Goal: Task Accomplishment & Management: Complete application form

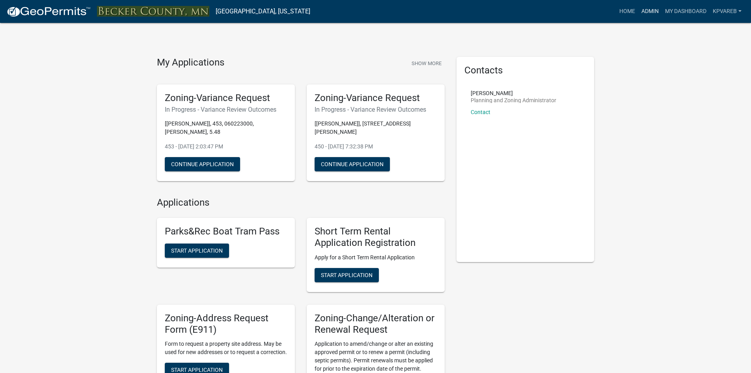
click at [651, 13] on link "Admin" at bounding box center [651, 11] width 24 height 15
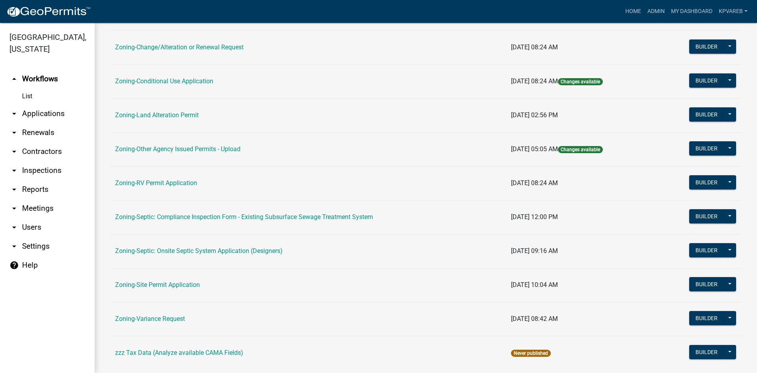
scroll to position [227, 0]
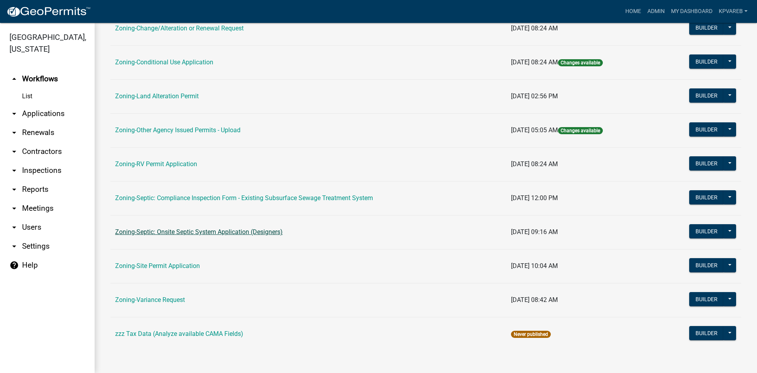
click at [253, 232] on link "Zoning-Septic: Onsite Septic System Application (Designers)" at bounding box center [199, 231] width 168 height 7
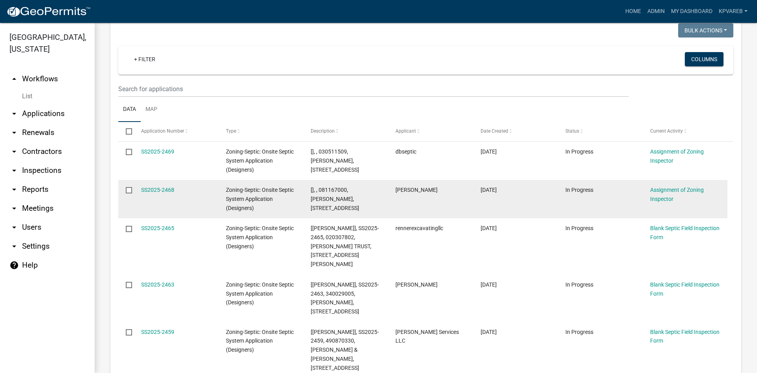
scroll to position [79, 0]
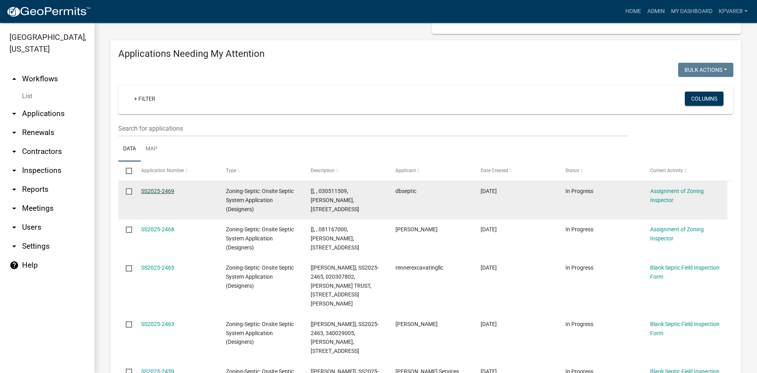
click at [163, 190] on link "SS2025-2469" at bounding box center [157, 191] width 33 height 6
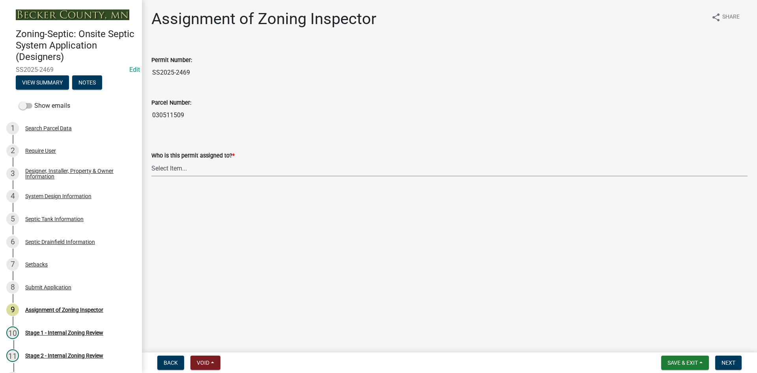
click at [171, 168] on select "Select Item... [PERSON_NAME] [PERSON_NAME] [PERSON_NAME] [PERSON_NAME] [PERSON_…" at bounding box center [449, 168] width 596 height 16
click at [151, 160] on select "Select Item... [PERSON_NAME] [PERSON_NAME] [PERSON_NAME] [PERSON_NAME] [PERSON_…" at bounding box center [449, 168] width 596 height 16
select select "7bfe52ba-73b7-4ac1-9bde-d3bb601555ca"
click at [728, 368] on button "Next" at bounding box center [728, 362] width 26 height 14
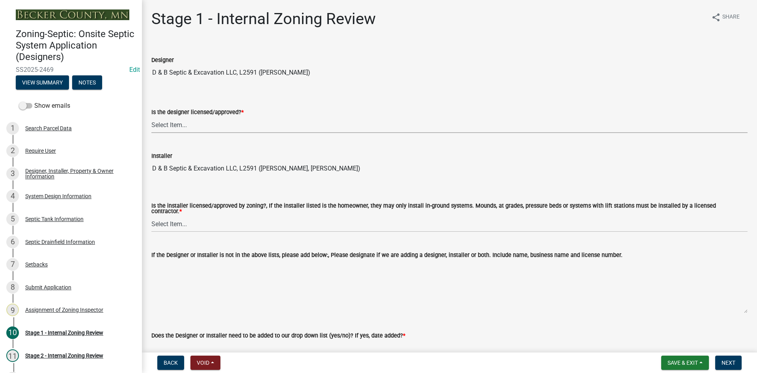
click at [177, 121] on select "Select Item... Yes No" at bounding box center [449, 125] width 596 height 16
click at [151, 117] on select "Select Item... Yes No" at bounding box center [449, 125] width 596 height 16
select select "49e49f1e-3b32-4342-8c2e-9cbd4919fe4d"
click at [185, 220] on select "Select Item... Yes No" at bounding box center [449, 224] width 596 height 16
click at [151, 216] on select "Select Item... Yes No" at bounding box center [449, 224] width 596 height 16
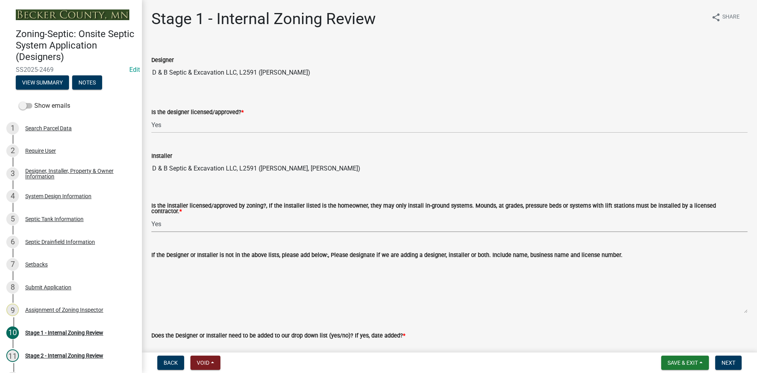
select select "ca07ae0a-7638-46ff-ada2-c67ca3524324"
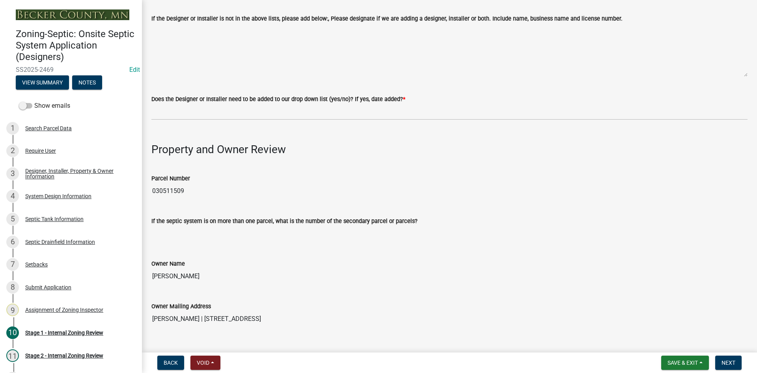
scroll to position [237, 0]
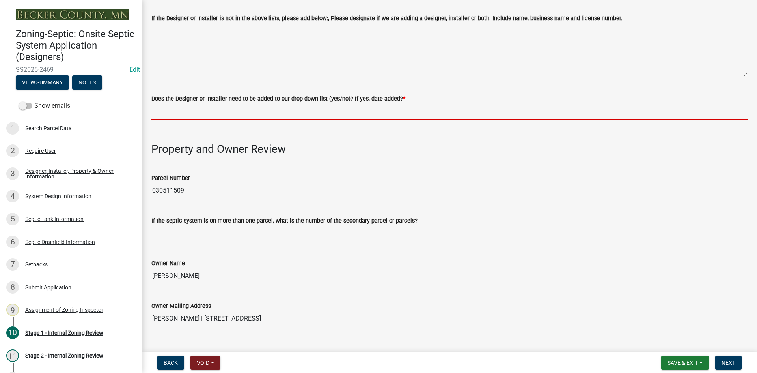
drag, startPoint x: 185, startPoint y: 106, endPoint x: 192, endPoint y: 115, distance: 11.0
click at [185, 106] on input "Does the Designer or Installer need to be added to our drop down list (yes/no)?…" at bounding box center [449, 111] width 596 height 16
type input "NO"
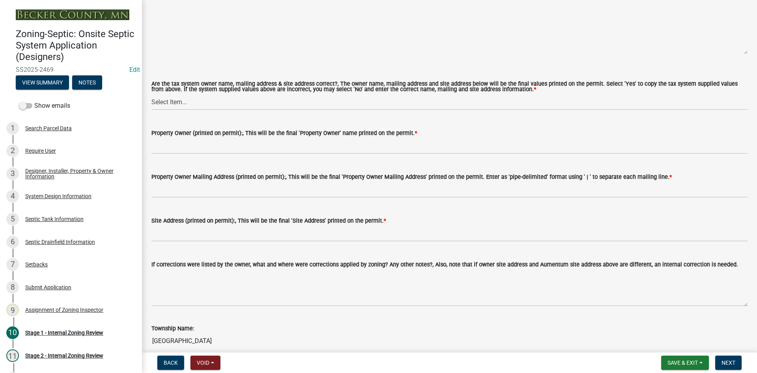
scroll to position [670, 0]
drag, startPoint x: 177, startPoint y: 99, endPoint x: 181, endPoint y: 106, distance: 7.9
click at [177, 99] on select "Select Item... Yes No" at bounding box center [449, 101] width 596 height 16
click at [151, 93] on select "Select Item... Yes No" at bounding box center [449, 101] width 596 height 16
select select "ec75a761-93b4-47c5-8535-fea253c32937"
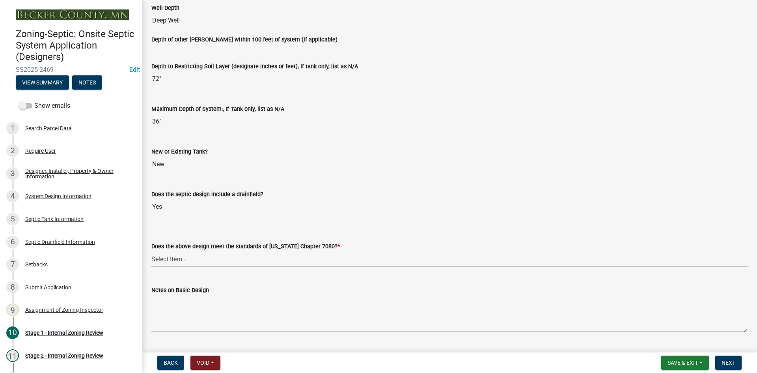
scroll to position [1667, 0]
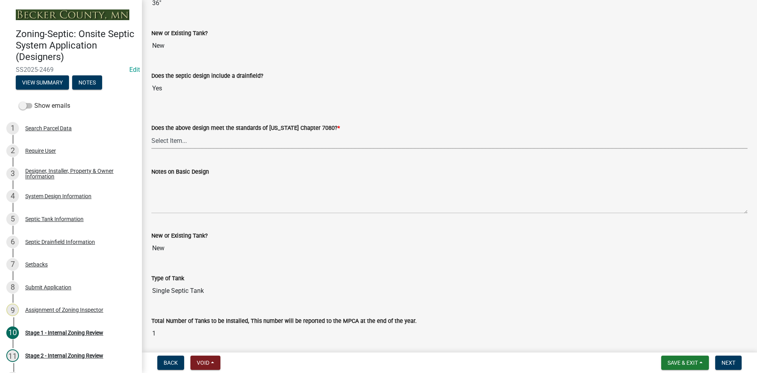
click at [176, 142] on select "Select Item... Yes No" at bounding box center [449, 141] width 596 height 16
click at [151, 133] on select "Select Item... Yes No" at bounding box center [449, 141] width 596 height 16
select select "bcbb982e-a48c-4b4a-a83b-ed1363446a86"
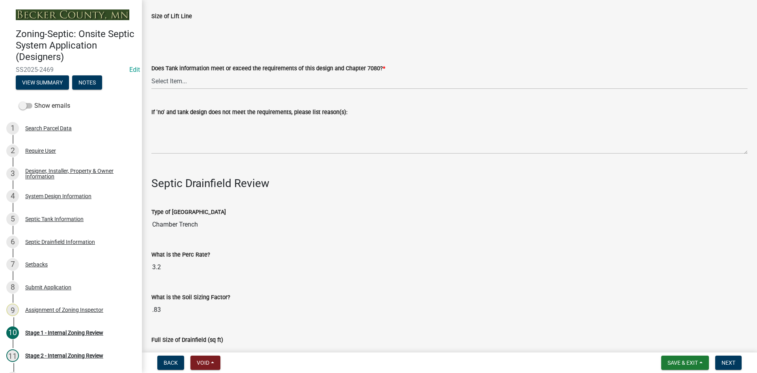
scroll to position [2298, 0]
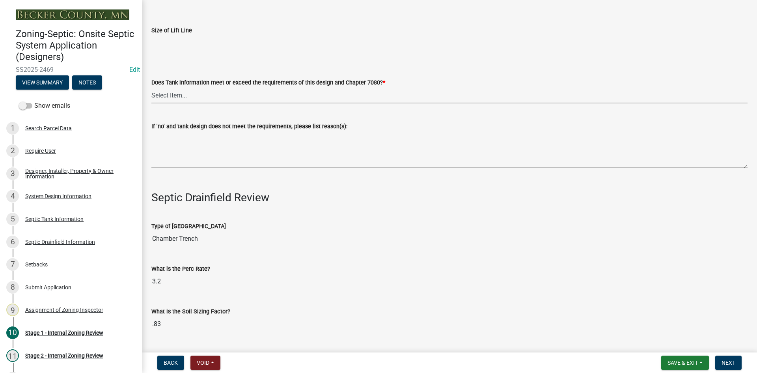
drag, startPoint x: 177, startPoint y: 93, endPoint x: 180, endPoint y: 100, distance: 6.9
click at [179, 97] on select "Select Item... Yes No" at bounding box center [449, 95] width 596 height 16
click at [151, 87] on select "Select Item... Yes No" at bounding box center [449, 95] width 596 height 16
select select "47a2a5dd-5977-4941-8e6f-09ff03cdfb75"
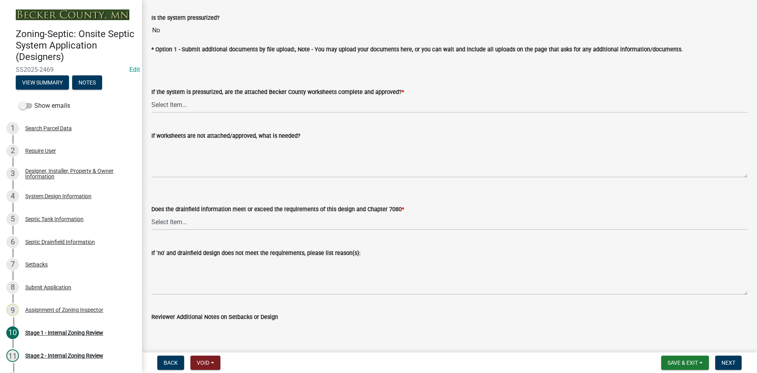
scroll to position [2851, 0]
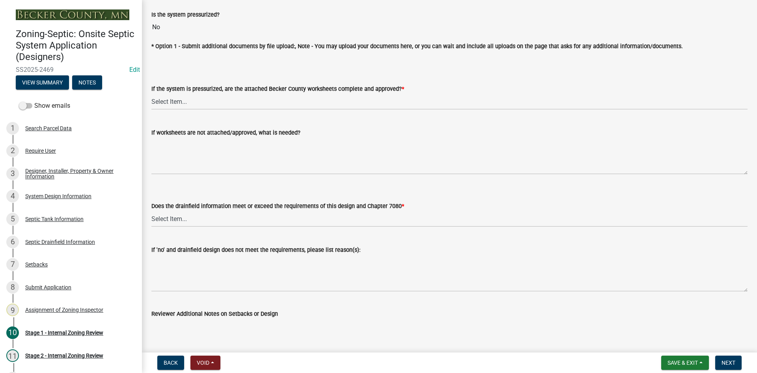
click at [150, 98] on div "If the system is pressurized, are the attached Becker County worksheets complet…" at bounding box center [450, 86] width 608 height 46
click at [169, 100] on select "Select Item... Yes No NA" at bounding box center [449, 101] width 596 height 16
click at [151, 93] on select "Select Item... Yes No NA" at bounding box center [449, 101] width 596 height 16
select select "3f07d53b-f129-45c8-90f2-315300c75b14"
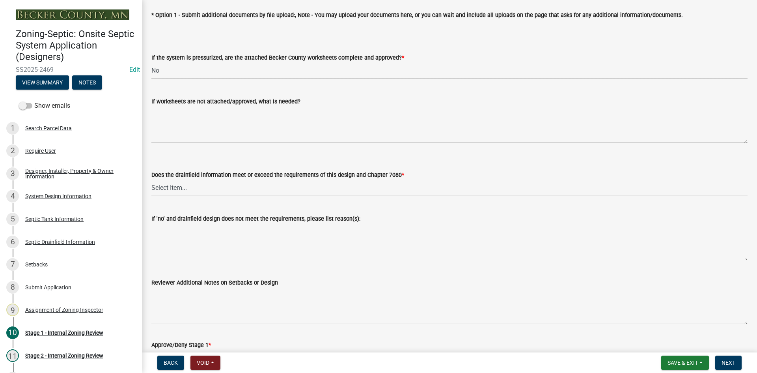
scroll to position [2936, 0]
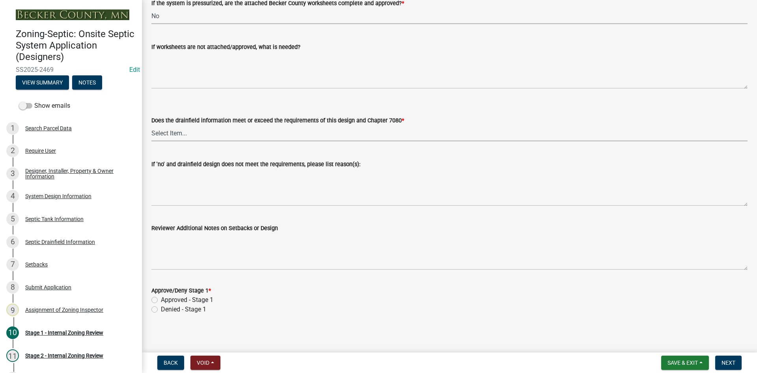
drag, startPoint x: 179, startPoint y: 126, endPoint x: 181, endPoint y: 136, distance: 9.8
click at [179, 126] on select "Select Item... Yes No" at bounding box center [449, 133] width 596 height 16
click at [151, 125] on select "Select Item... Yes No" at bounding box center [449, 133] width 596 height 16
select select "888a8260-2be6-47f2-a4de-b9f453a4d3bc"
click at [161, 295] on label "Approved - Stage 1" at bounding box center [187, 299] width 52 height 9
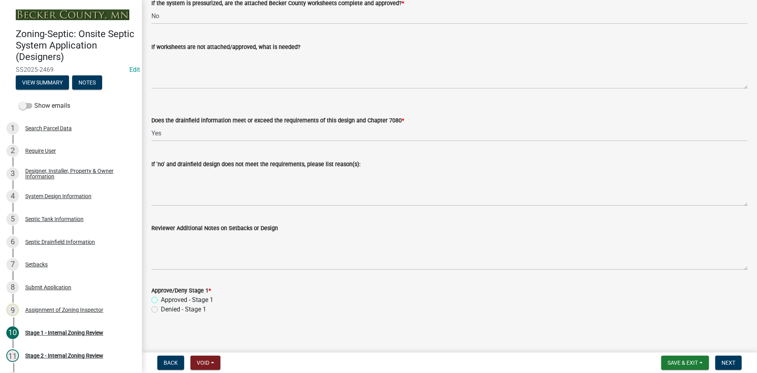
click at [161, 295] on input "Approved - Stage 1" at bounding box center [163, 297] width 5 height 5
radio input "true"
click at [732, 361] on span "Next" at bounding box center [729, 362] width 14 height 6
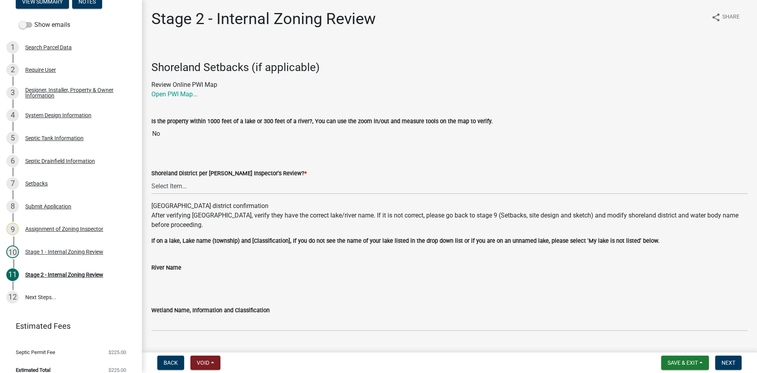
scroll to position [90, 0]
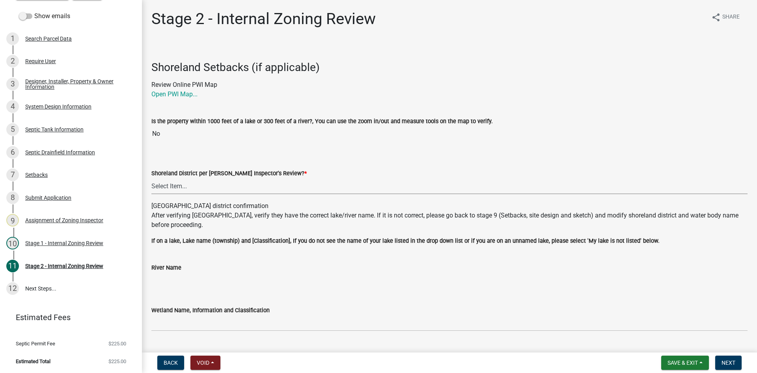
drag, startPoint x: 177, startPoint y: 185, endPoint x: 182, endPoint y: 189, distance: 5.7
click at [177, 185] on select "Select Item... Yes No" at bounding box center [449, 186] width 596 height 16
click at [151, 178] on select "Select Item... Yes No" at bounding box center [449, 186] width 596 height 16
select select "6aff4bf5-f522-4fb2-96f1-02faf4b88fa3"
click at [677, 361] on span "Save & Exit" at bounding box center [683, 362] width 30 height 6
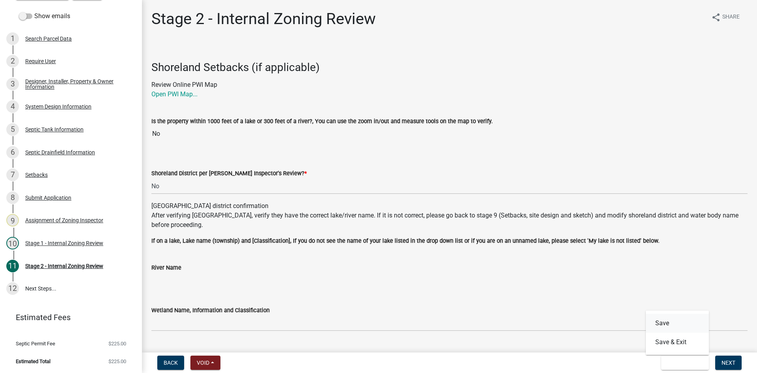
click at [673, 323] on button "Save" at bounding box center [677, 323] width 63 height 19
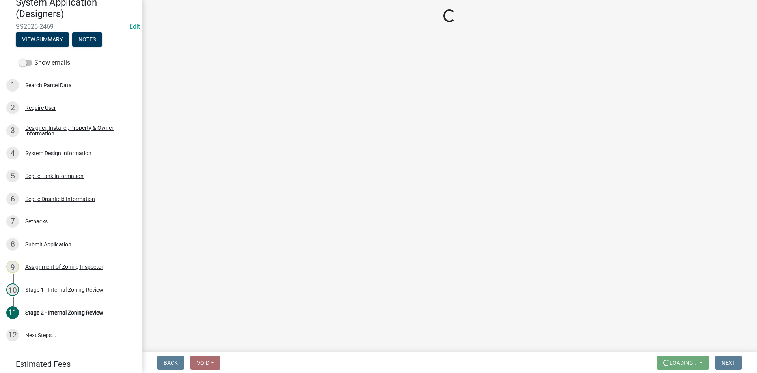
scroll to position [42, 0]
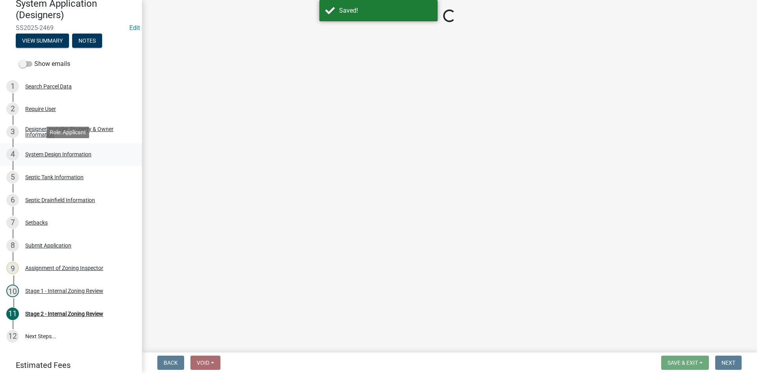
click at [76, 155] on div "System Design Information" at bounding box center [58, 154] width 66 height 6
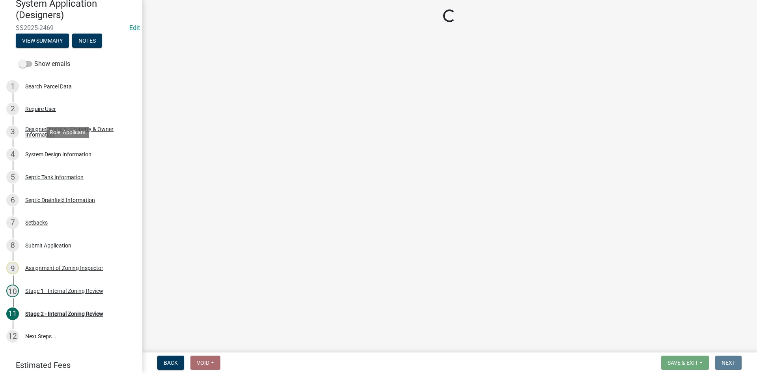
select select "55497d75-c43f-4635-a730-e0737ce05d56"
select select "25258e87-3ef9-4f1c-a5f1-75a1d463abfb"
select select "011fbff4-a41d-4a75-9bd8-71c7e6c69e0d"
select select "85fdfef2-2683-4311-b5d5-5505f6411127"
select select "d95a9312-c8a1-4ec7-8581-25dbcf440a1f"
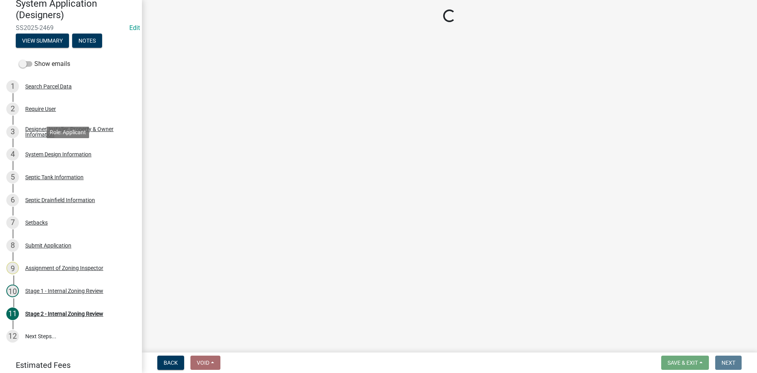
select select "ba735beb-519e-40f0-ae20-62d65fc4c46b"
select select "ef698bf5-6172-44c1-9ffb-522c07469aed"
select select "a0c59fcd-b61c-4c3a-90a8-e70849750c47"
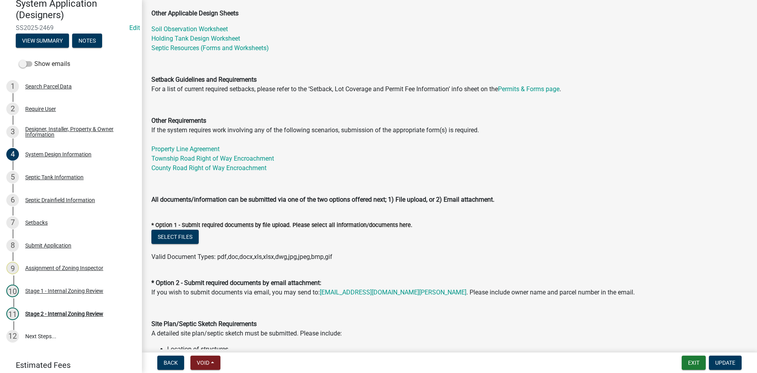
scroll to position [316, 0]
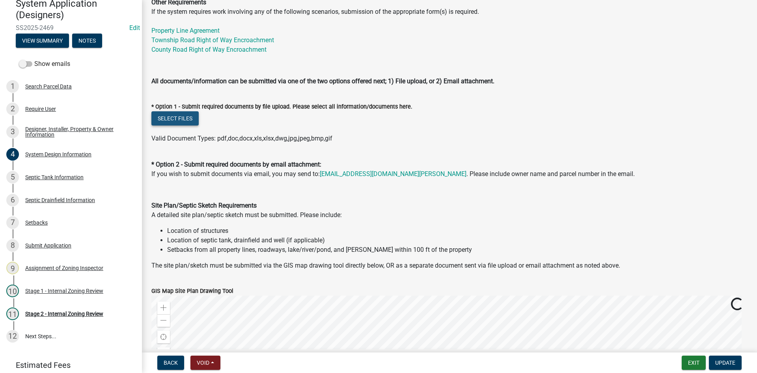
click at [184, 119] on button "Select files" at bounding box center [174, 118] width 47 height 14
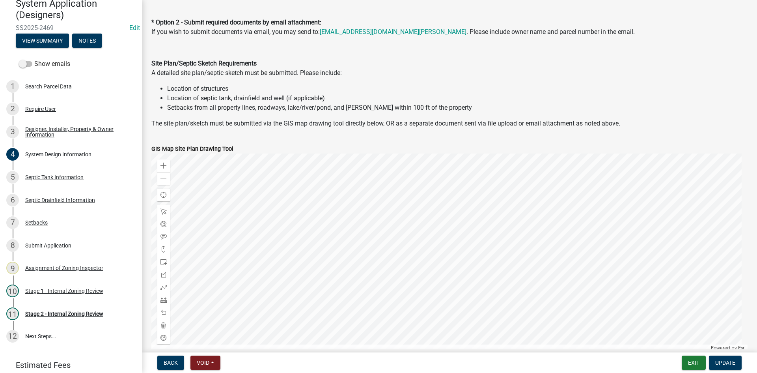
scroll to position [237, 0]
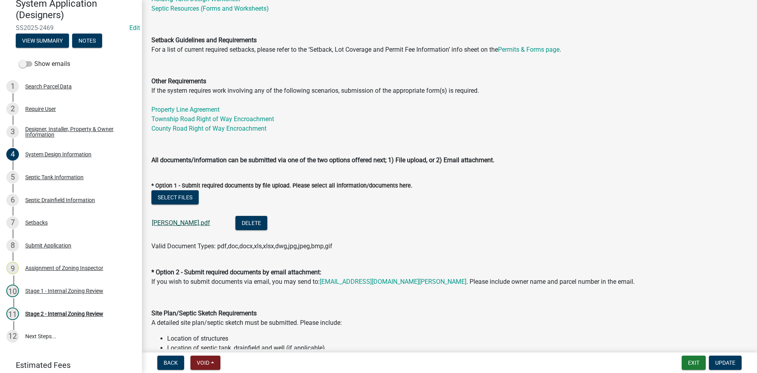
click at [190, 226] on link "[PERSON_NAME].pdf" at bounding box center [181, 222] width 58 height 7
click at [723, 362] on span "Update" at bounding box center [725, 362] width 20 height 6
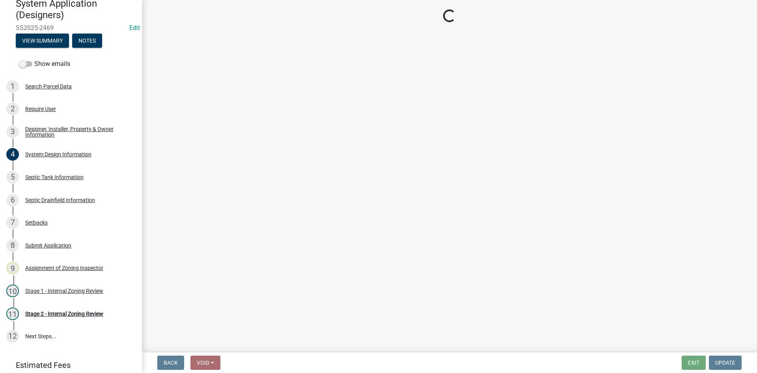
scroll to position [90, 0]
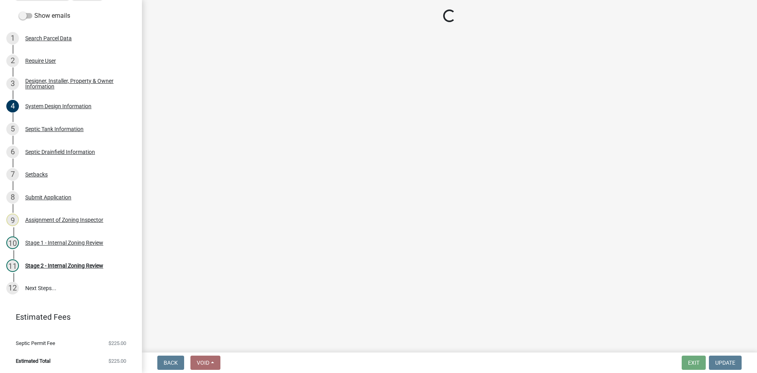
select select "49e49f1e-3b32-4342-8c2e-9cbd4919fe4d"
select select "ca07ae0a-7638-46ff-ada2-c67ca3524324"
select select "ec75a761-93b4-47c5-8535-fea253c32937"
select select "bcbb982e-a48c-4b4a-a83b-ed1363446a86"
select select "47a2a5dd-5977-4941-8e6f-09ff03cdfb75"
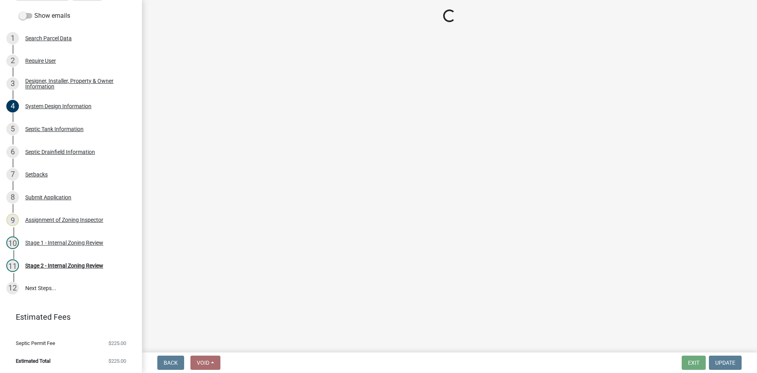
select select "3f07d53b-f129-45c8-90f2-315300c75b14"
select select "888a8260-2be6-47f2-a4de-b9f453a4d3bc"
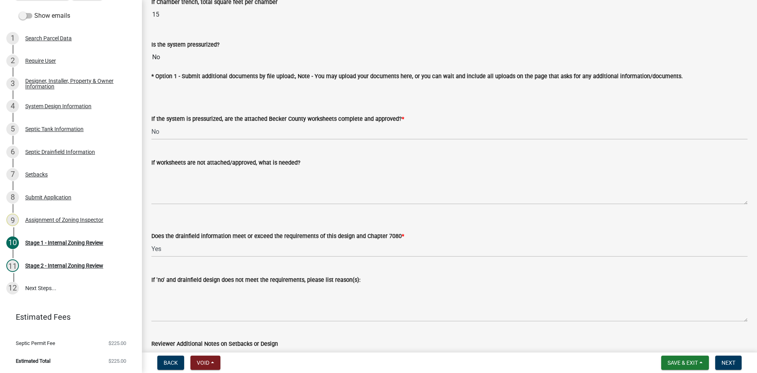
scroll to position [2955, 0]
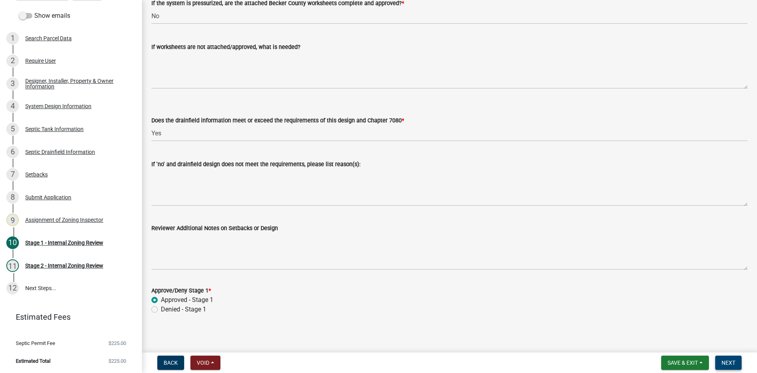
click at [728, 363] on span "Next" at bounding box center [729, 362] width 14 height 6
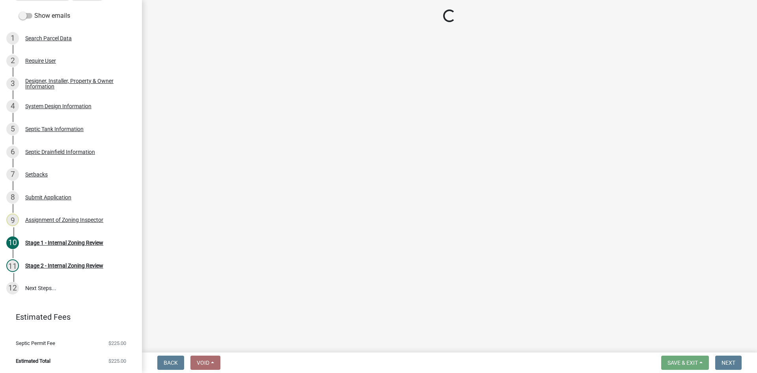
select select "6aff4bf5-f522-4fb2-96f1-02faf4b88fa3"
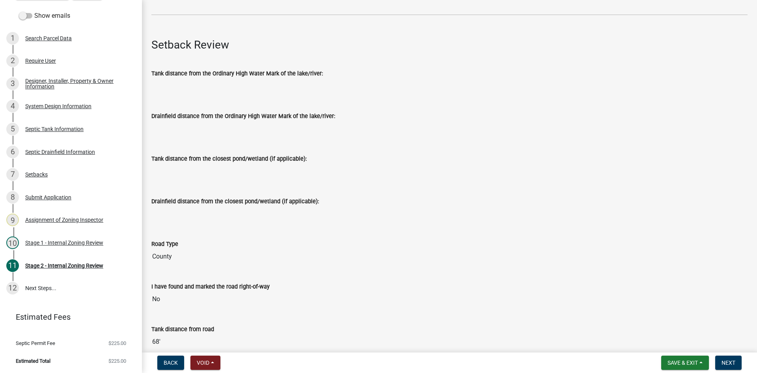
scroll to position [197, 0]
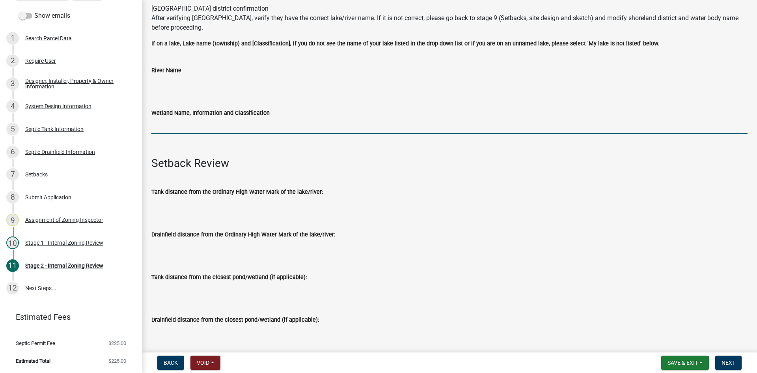
click at [165, 126] on input "Wetland Name, Information and Classification" at bounding box center [449, 126] width 596 height 16
type input "na"
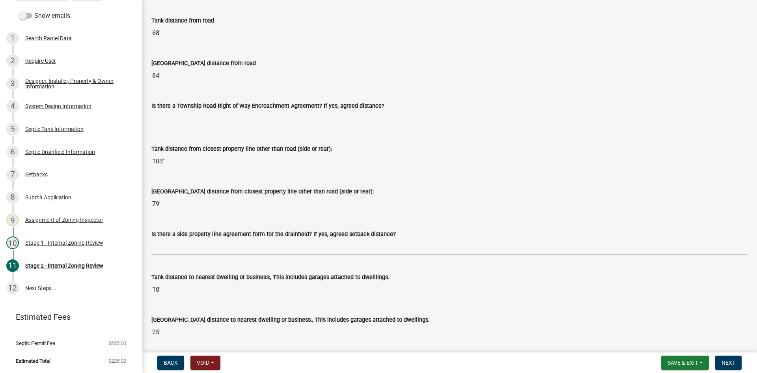
scroll to position [631, 0]
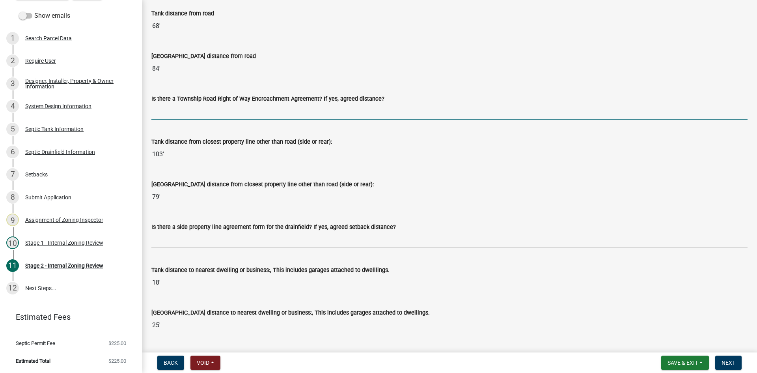
click at [173, 114] on input "Is there a Township Road Right of Way Encroachment Agreement? If yes, agreed di…" at bounding box center [449, 111] width 596 height 16
type input "na"
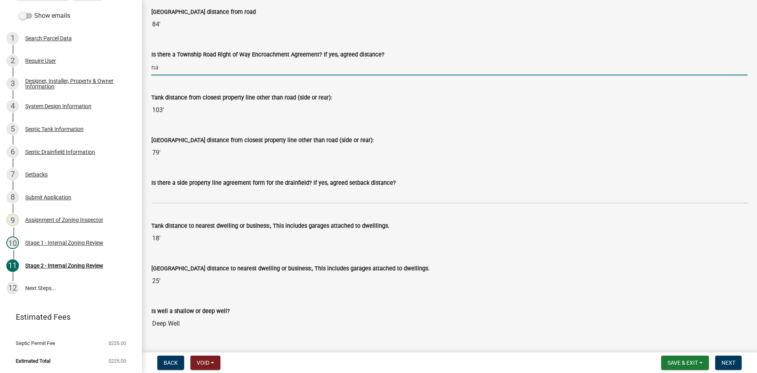
scroll to position [749, 0]
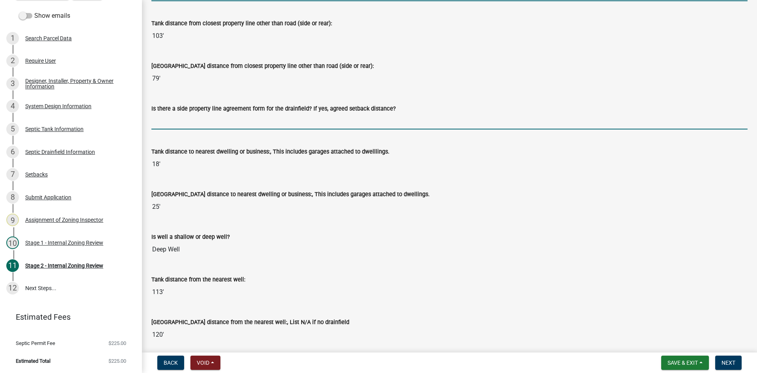
click at [177, 129] on input "Is there a side property line agreement form for the drainfield? If yes, agreed…" at bounding box center [449, 121] width 596 height 16
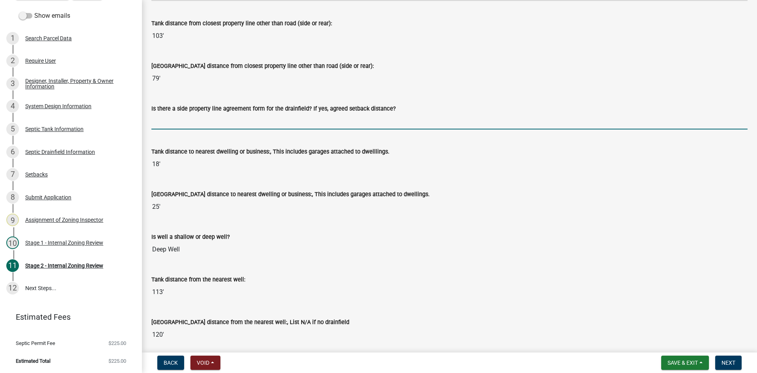
type input "na"
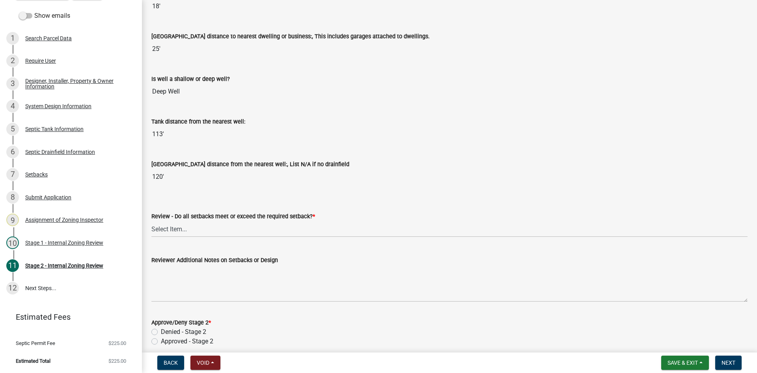
scroll to position [986, 0]
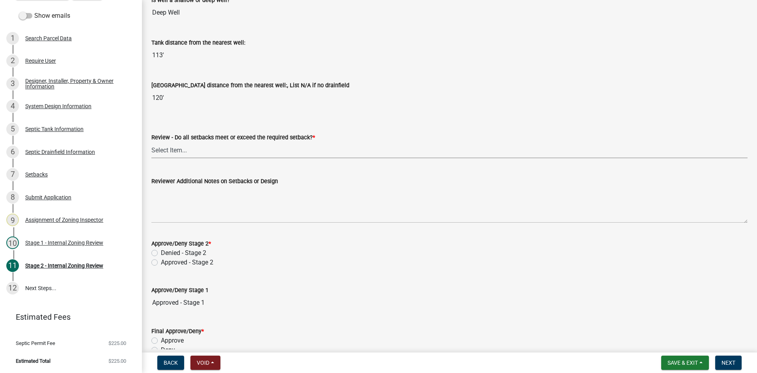
click at [171, 152] on select "Select Item... Yes No N/A" at bounding box center [449, 150] width 596 height 16
click at [151, 142] on select "Select Item... Yes No N/A" at bounding box center [449, 150] width 596 height 16
select select "1ad81be4-5d59-46bf-8b7b-d7c0f20ad891"
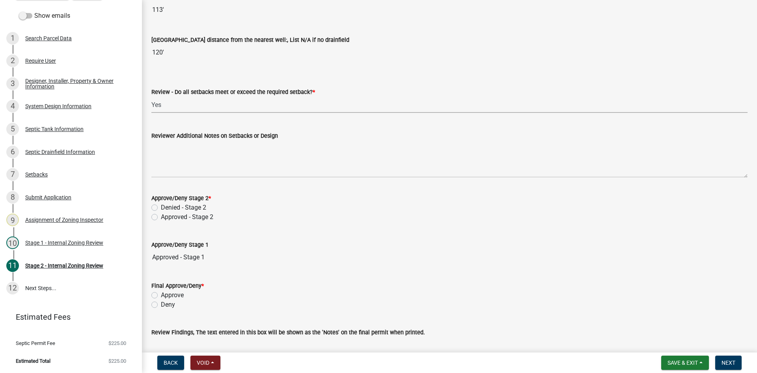
scroll to position [1093, 0]
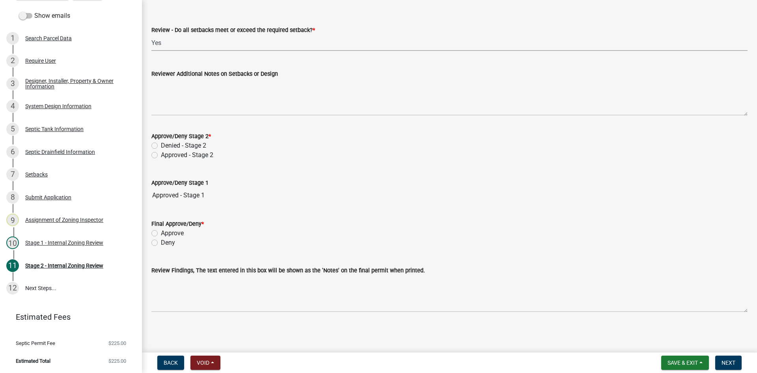
click at [161, 157] on label "Approved - Stage 2" at bounding box center [187, 154] width 52 height 9
click at [161, 155] on input "Approved - Stage 2" at bounding box center [163, 152] width 5 height 5
radio input "true"
click at [291, 159] on div "Approved - Stage 2" at bounding box center [449, 154] width 596 height 9
click at [273, 162] on wm-data-entity-input "Approve/Deny Stage 2 * Denied - Stage 2 Approved - Stage 2" at bounding box center [449, 144] width 596 height 45
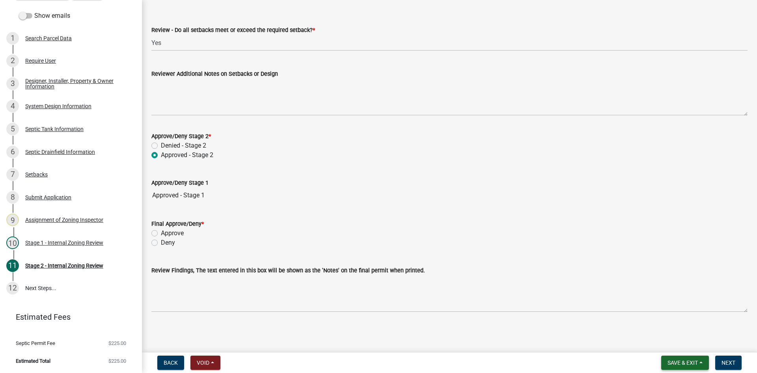
click at [682, 365] on span "Save & Exit" at bounding box center [683, 362] width 30 height 6
click at [668, 342] on button "Save & Exit" at bounding box center [677, 341] width 63 height 19
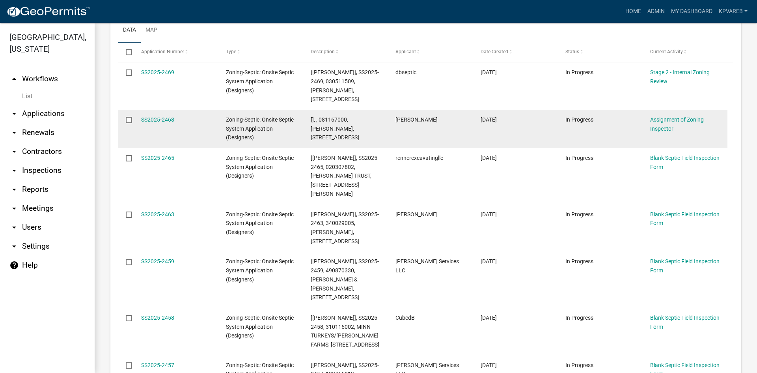
scroll to position [197, 0]
click at [156, 117] on link "SS2025-2468" at bounding box center [157, 120] width 33 height 6
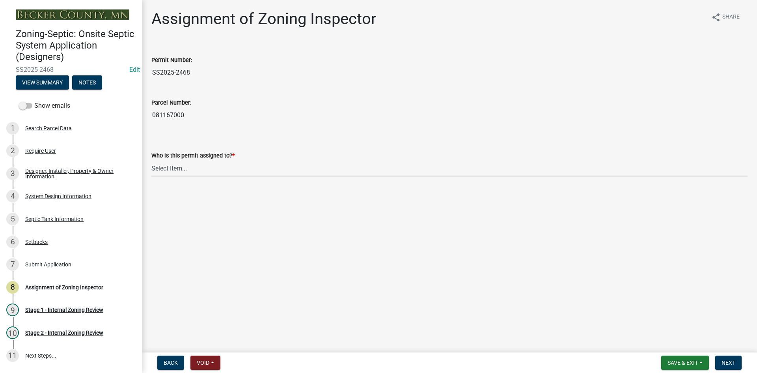
click at [180, 164] on select "Select Item... [PERSON_NAME] [PERSON_NAME] [PERSON_NAME] [PERSON_NAME] [PERSON_…" at bounding box center [449, 168] width 596 height 16
click at [151, 160] on select "Select Item... [PERSON_NAME] [PERSON_NAME] [PERSON_NAME] [PERSON_NAME] [PERSON_…" at bounding box center [449, 168] width 596 height 16
select select "7bfe52ba-73b7-4ac1-9bde-d3bb601555ca"
click at [737, 368] on button "Next" at bounding box center [728, 362] width 26 height 14
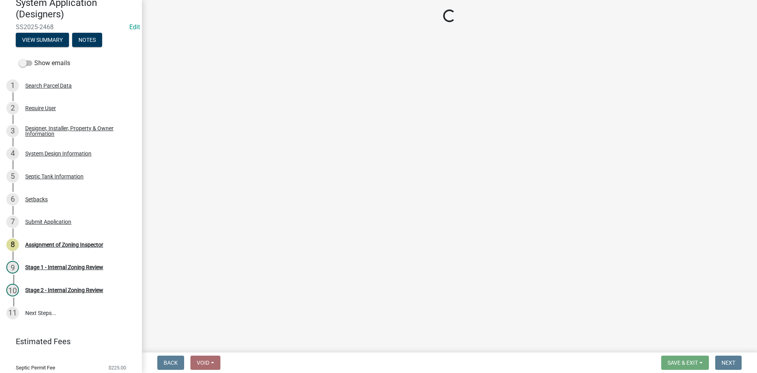
scroll to position [67, 0]
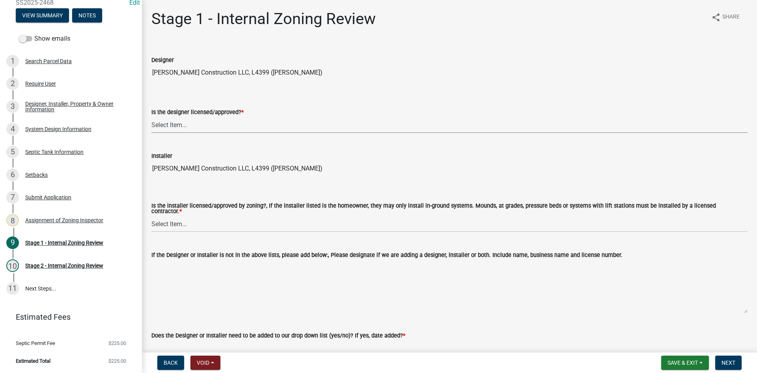
click at [155, 123] on select "Select Item... Yes No" at bounding box center [449, 125] width 596 height 16
click at [151, 117] on select "Select Item... Yes No" at bounding box center [449, 125] width 596 height 16
select select "49e49f1e-3b32-4342-8c2e-9cbd4919fe4d"
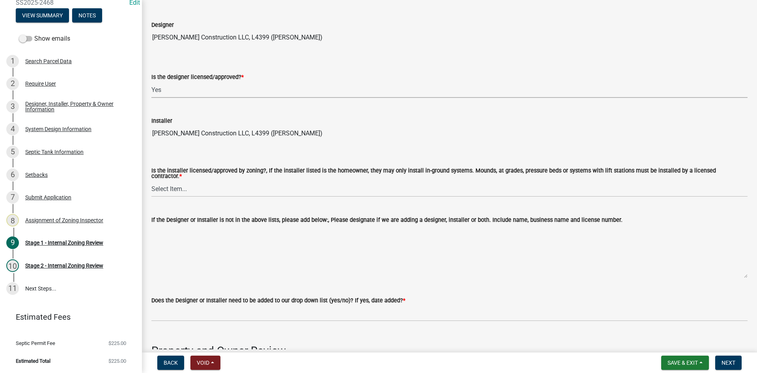
scroll to position [79, 0]
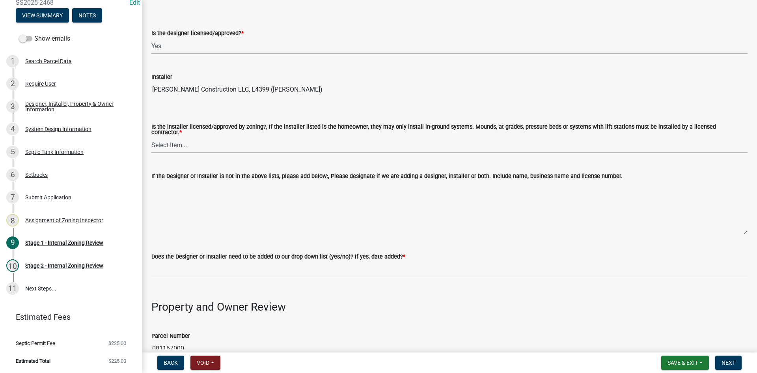
click at [185, 144] on select "Select Item... Yes No" at bounding box center [449, 145] width 596 height 16
click at [151, 137] on select "Select Item... Yes No" at bounding box center [449, 145] width 596 height 16
select select "ca07ae0a-7638-46ff-ada2-c67ca3524324"
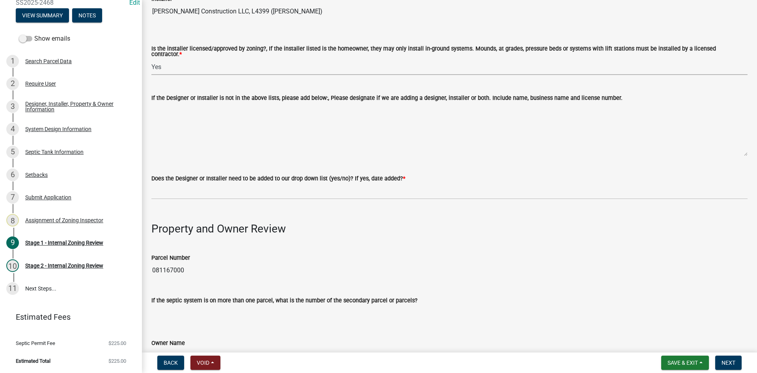
scroll to position [158, 0]
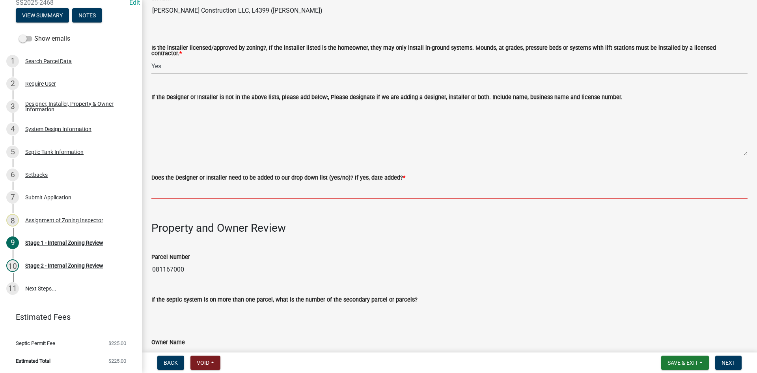
click at [190, 184] on input "Does the Designer or Installer need to be added to our drop down list (yes/no)?…" at bounding box center [449, 190] width 596 height 16
type input "NO"
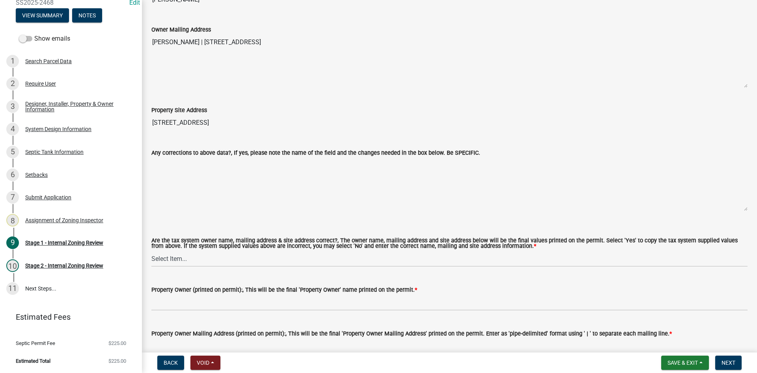
scroll to position [631, 0]
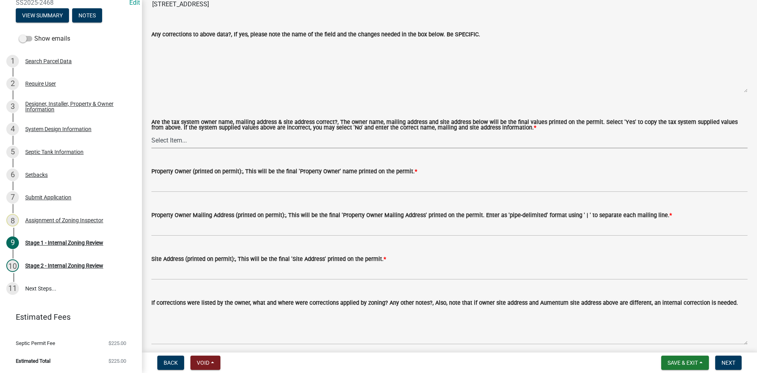
drag, startPoint x: 180, startPoint y: 137, endPoint x: 185, endPoint y: 144, distance: 8.2
click at [180, 137] on select "Select Item... Yes No" at bounding box center [449, 140] width 596 height 16
click at [151, 132] on select "Select Item... Yes No" at bounding box center [449, 140] width 596 height 16
select select "ec75a761-93b4-47c5-8535-fea253c32937"
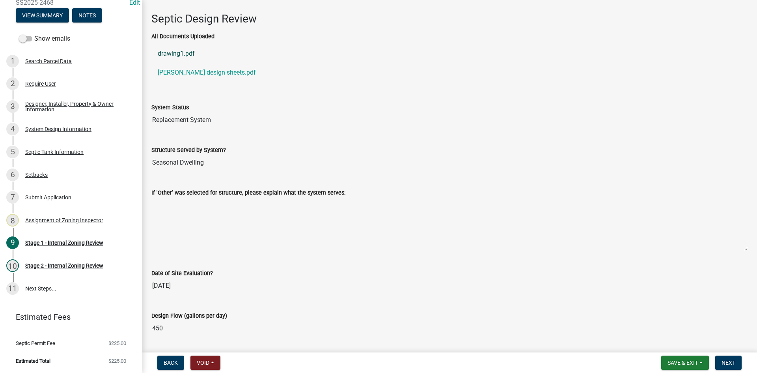
scroll to position [986, 0]
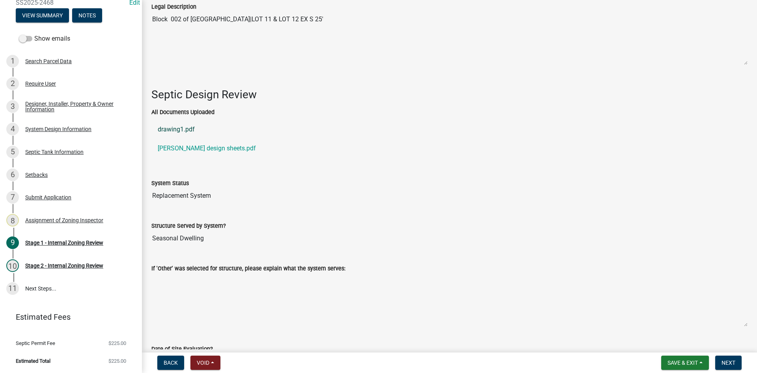
click at [172, 127] on link "drawing1.pdf" at bounding box center [449, 129] width 596 height 19
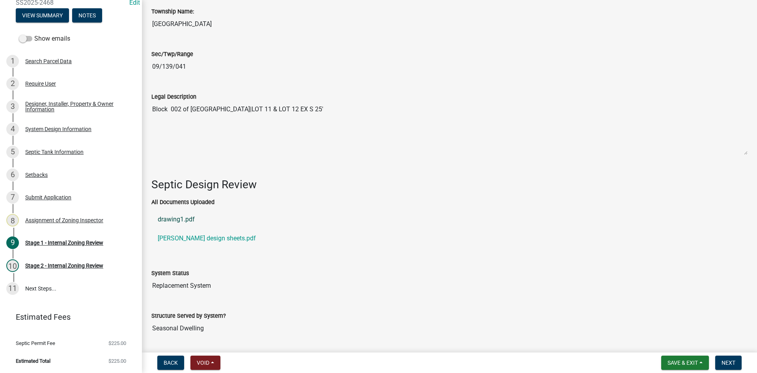
scroll to position [1076, 0]
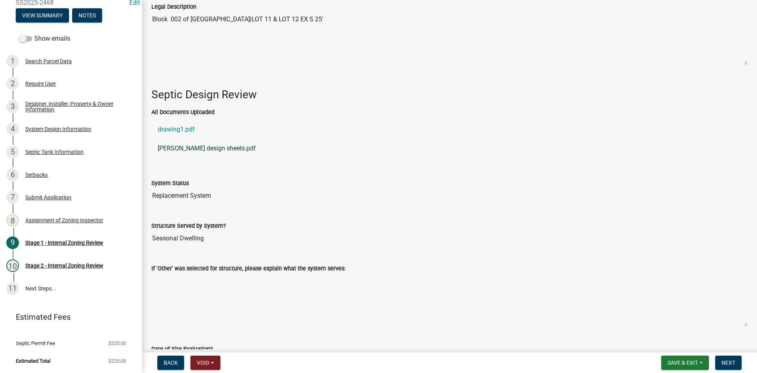
click at [190, 147] on link "[PERSON_NAME] design sheets.pdf" at bounding box center [449, 148] width 596 height 19
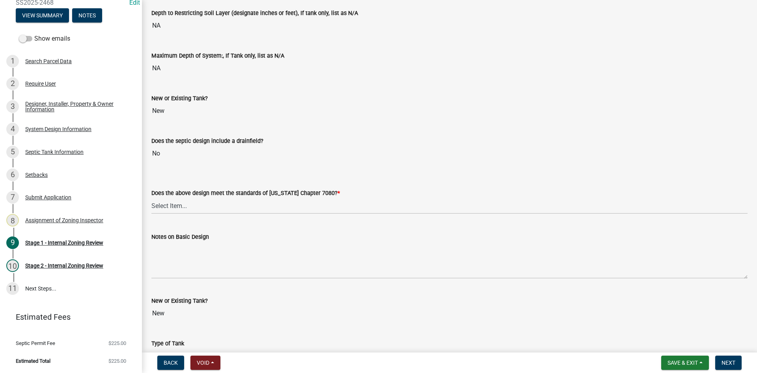
scroll to position [1667, 0]
click at [179, 204] on select "Select Item... Yes No" at bounding box center [449, 205] width 596 height 16
click at [151, 197] on select "Select Item... Yes No" at bounding box center [449, 205] width 596 height 16
select select "bcbb982e-a48c-4b4a-a83b-ed1363446a86"
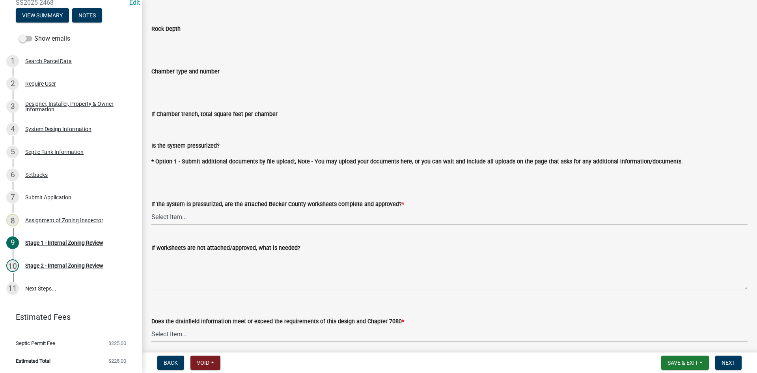
scroll to position [2811, 0]
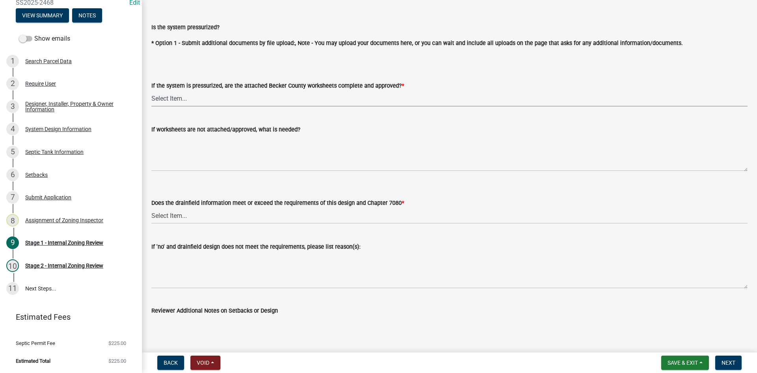
click at [175, 96] on select "Select Item... Yes No NA" at bounding box center [449, 98] width 596 height 16
click at [151, 90] on select "Select Item... Yes No NA" at bounding box center [449, 98] width 596 height 16
select select "bb79d4d7-231b-4b1d-b193-590fb78434b4"
click at [176, 212] on select "Select Item... Yes No" at bounding box center [449, 215] width 596 height 16
click at [151, 207] on select "Select Item... Yes No" at bounding box center [449, 215] width 596 height 16
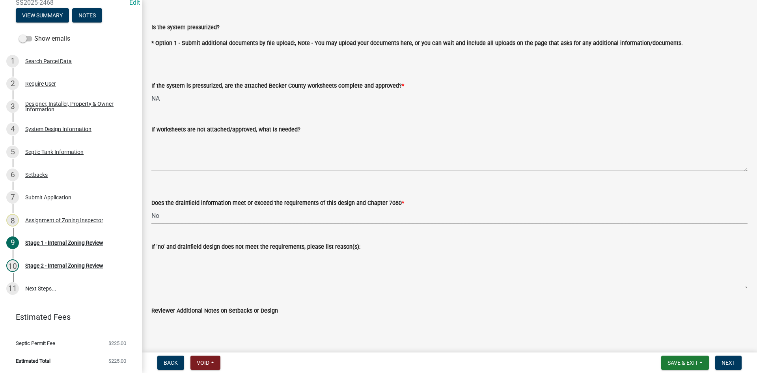
select select "16f67b85-ee8d-44ae-bc4a-b6dc5f12ab64"
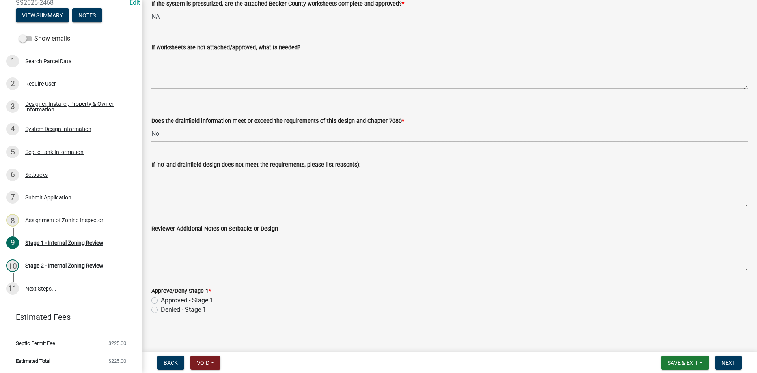
scroll to position [2894, 0]
click at [161, 298] on label "Approved - Stage 1" at bounding box center [187, 299] width 52 height 9
click at [161, 298] on input "Approved - Stage 1" at bounding box center [163, 297] width 5 height 5
radio input "true"
click at [727, 362] on span "Next" at bounding box center [729, 362] width 14 height 6
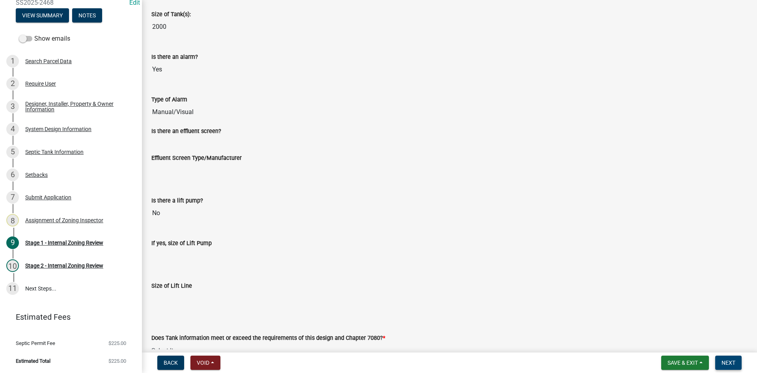
scroll to position [2239, 0]
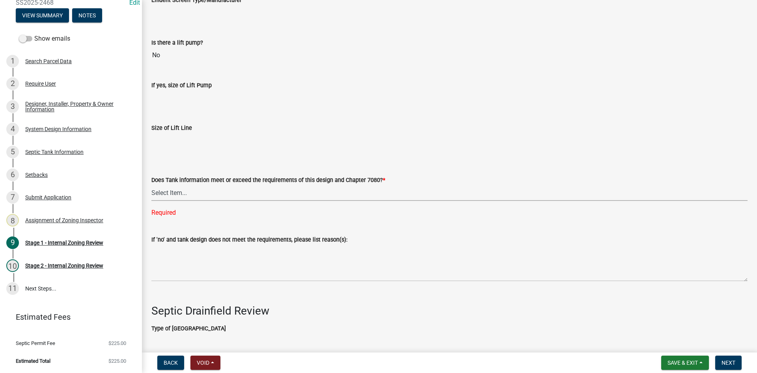
drag, startPoint x: 168, startPoint y: 193, endPoint x: 175, endPoint y: 197, distance: 7.9
click at [168, 193] on select "Select Item... Yes No" at bounding box center [449, 193] width 596 height 16
click at [151, 185] on select "Select Item... Yes No" at bounding box center [449, 193] width 596 height 16
select select "47a2a5dd-5977-4941-8e6f-09ff03cdfb75"
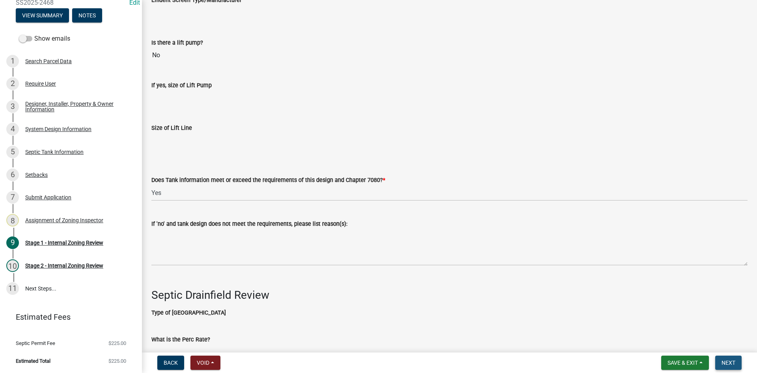
click at [737, 358] on button "Next" at bounding box center [728, 362] width 26 height 14
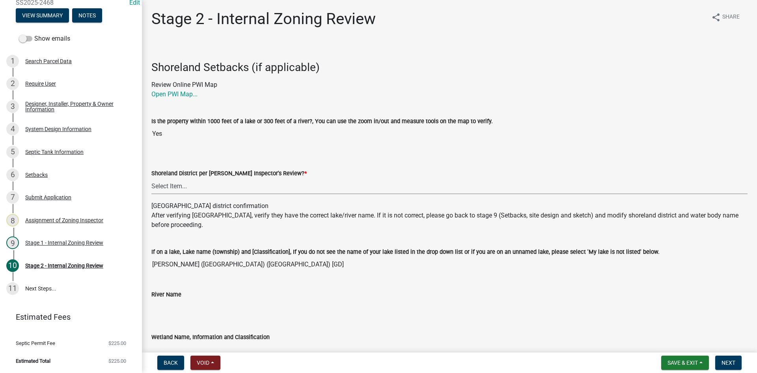
drag, startPoint x: 166, startPoint y: 181, endPoint x: 172, endPoint y: 192, distance: 12.9
click at [166, 181] on select "Select Item... Yes No" at bounding box center [449, 186] width 596 height 16
click at [151, 178] on select "Select Item... Yes No" at bounding box center [449, 186] width 596 height 16
select select "69d592bb-9906-4277-a6fb-df8686255161"
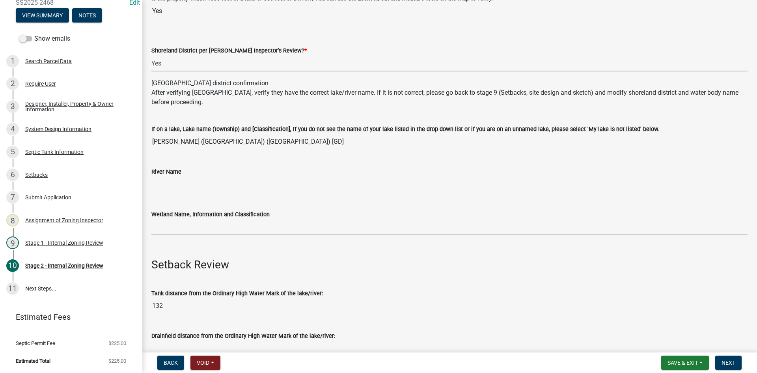
scroll to position [276, 0]
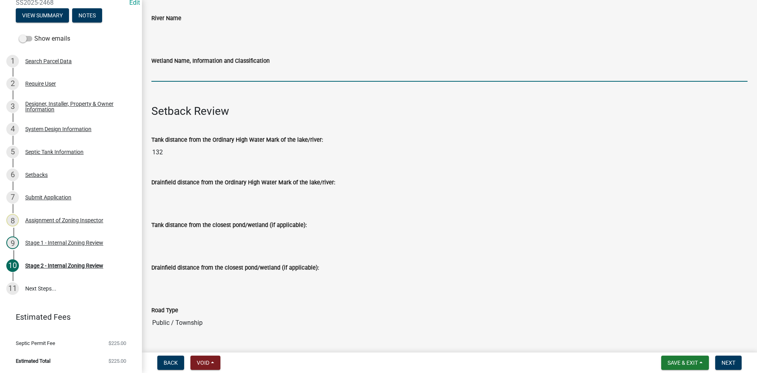
drag, startPoint x: 159, startPoint y: 70, endPoint x: 164, endPoint y: 73, distance: 5.9
click at [159, 70] on input "Wetland Name, Information and Classification" at bounding box center [449, 73] width 596 height 16
type input "rd100"
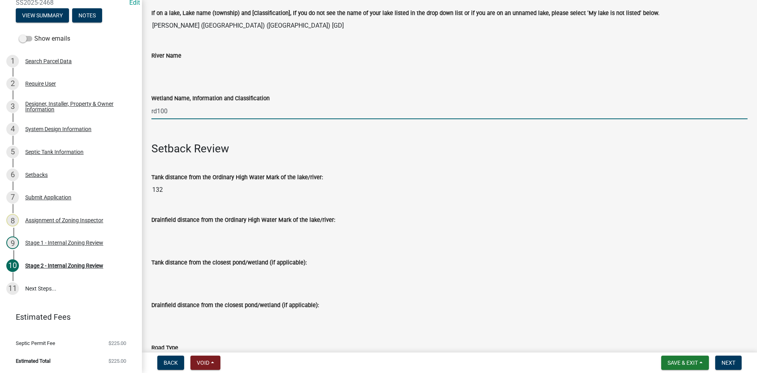
scroll to position [237, 0]
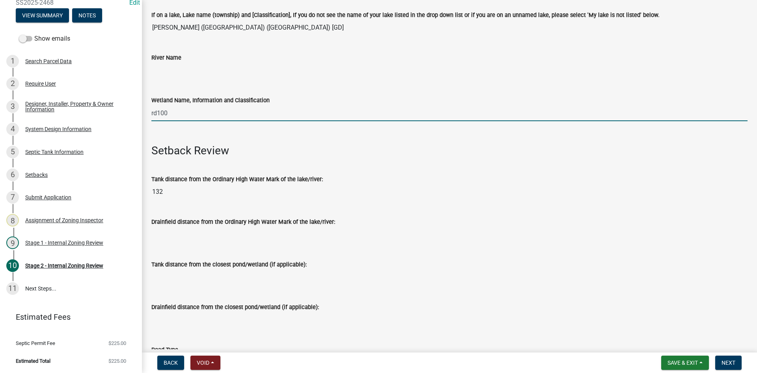
drag, startPoint x: 202, startPoint y: 115, endPoint x: 143, endPoint y: 120, distance: 59.4
click at [140, 121] on div "Zoning-Septic: Onsite Septic System Application (Designers) SS2025-2468 Edit Vi…" at bounding box center [378, 186] width 757 height 373
click at [213, 111] on input "Wetland Name, Information and Classification" at bounding box center [449, 113] width 596 height 16
type input "gd75"
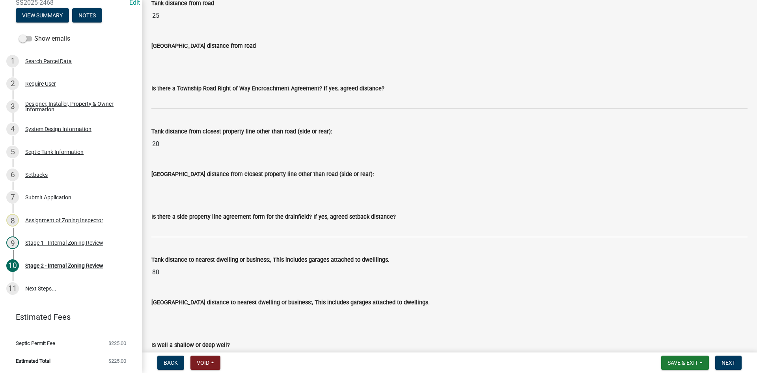
scroll to position [670, 0]
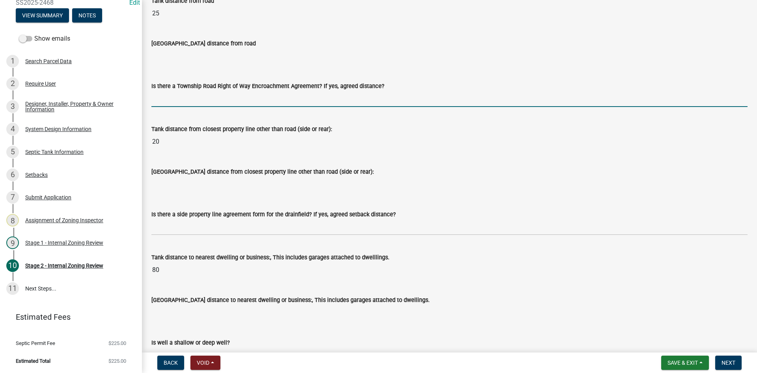
click at [181, 102] on input "Is there a Township Road Right of Way Encroachment Agreement? If yes, agreed di…" at bounding box center [449, 99] width 596 height 16
type input "na"
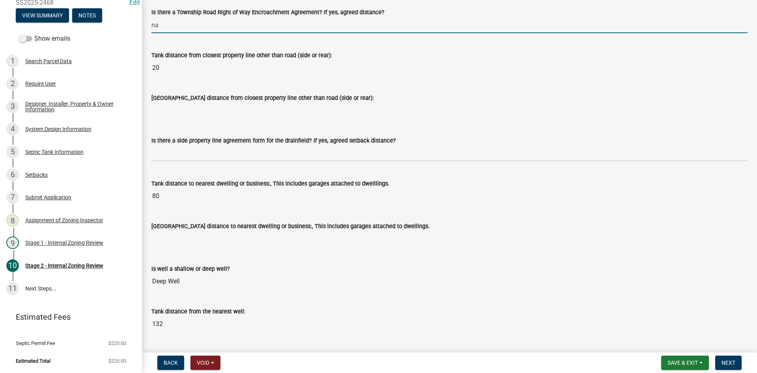
scroll to position [749, 0]
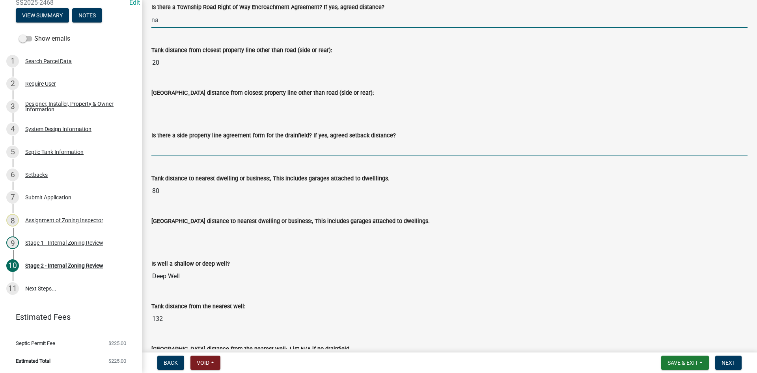
drag, startPoint x: 156, startPoint y: 147, endPoint x: 169, endPoint y: 154, distance: 15.4
click at [156, 147] on input "Is there a side property line agreement form for the drainfield? If yes, agreed…" at bounding box center [449, 148] width 596 height 16
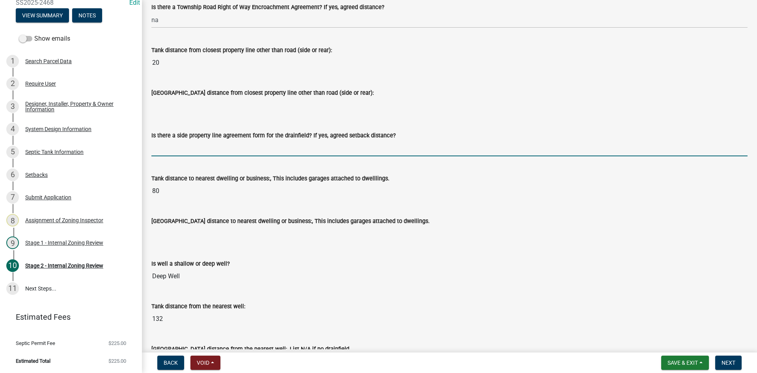
type input "na"
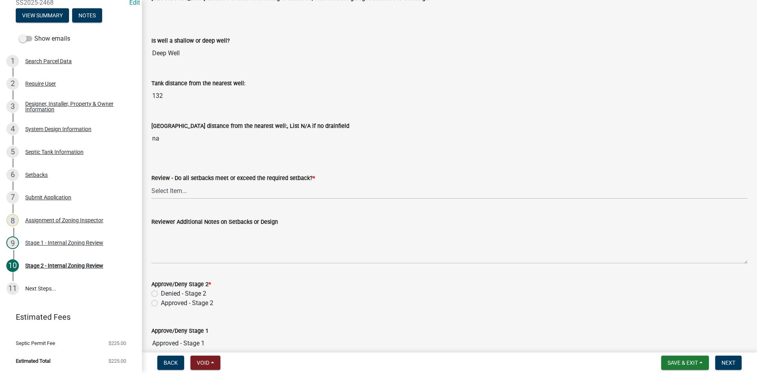
scroll to position [986, 0]
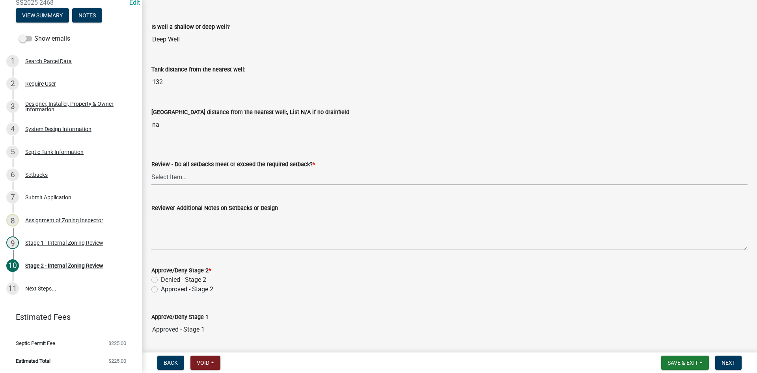
drag, startPoint x: 175, startPoint y: 176, endPoint x: 183, endPoint y: 182, distance: 10.3
click at [175, 176] on select "Select Item... Yes No N/A" at bounding box center [449, 177] width 596 height 16
click at [151, 169] on select "Select Item... Yes No N/A" at bounding box center [449, 177] width 596 height 16
select select "1ad81be4-5d59-46bf-8b7b-d7c0f20ad891"
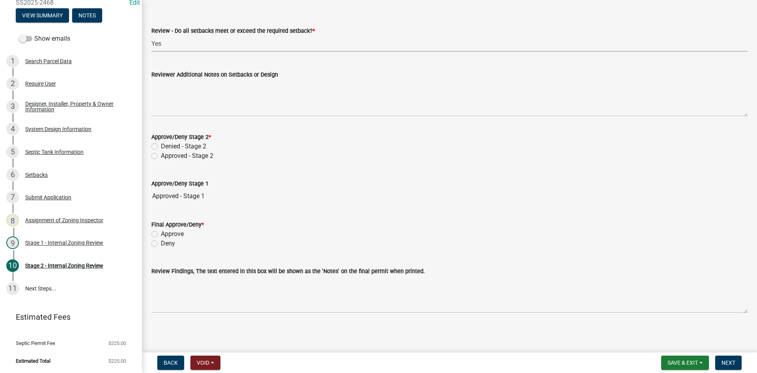
scroll to position [1120, 0]
click at [158, 155] on div "Approved - Stage 2" at bounding box center [449, 154] width 596 height 9
drag, startPoint x: 152, startPoint y: 151, endPoint x: 174, endPoint y: 172, distance: 29.9
click at [153, 151] on div "Approved - Stage 2" at bounding box center [449, 154] width 596 height 9
click at [153, 159] on div "Approved - Stage 2" at bounding box center [449, 154] width 596 height 9
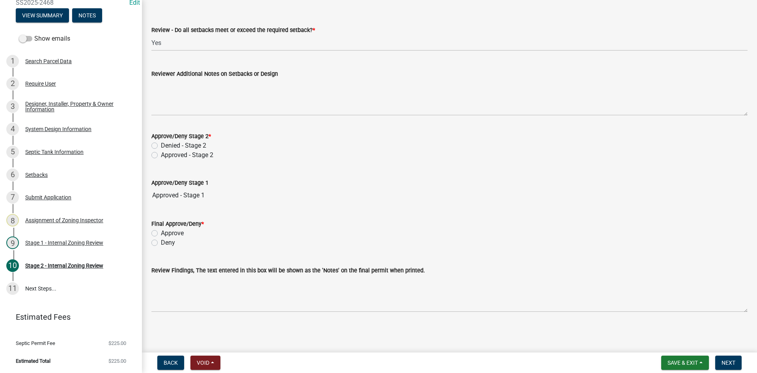
click at [161, 157] on label "Approved - Stage 2" at bounding box center [187, 154] width 52 height 9
click at [161, 155] on input "Approved - Stage 2" at bounding box center [163, 152] width 5 height 5
radio input "true"
click at [161, 234] on label "Approve" at bounding box center [172, 232] width 23 height 9
click at [161, 233] on input "Approve" at bounding box center [163, 230] width 5 height 5
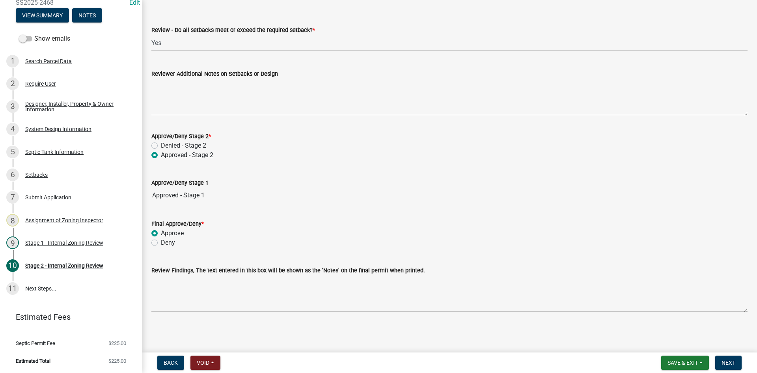
radio input "true"
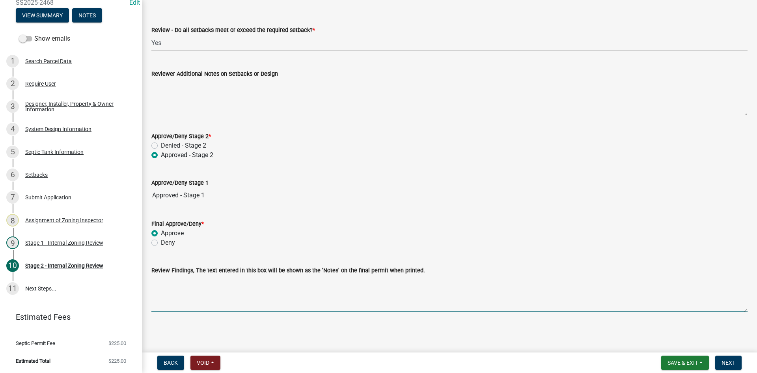
click at [209, 306] on textarea "Review Findings, The text entered in this box will be shown as the 'Notes' on t…" at bounding box center [449, 293] width 596 height 37
type textarea "2000 gal holding tank only"
click at [727, 364] on span "Next" at bounding box center [729, 362] width 14 height 6
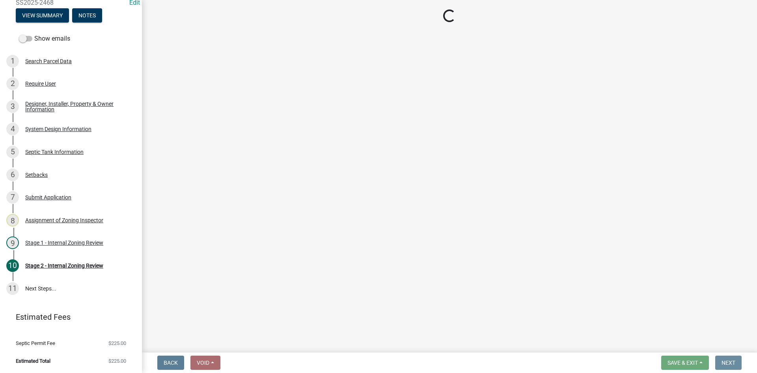
scroll to position [0, 0]
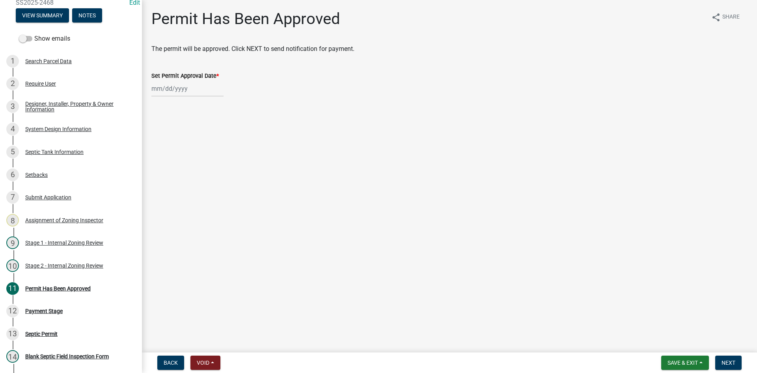
select select "8"
select select "2025"
click at [176, 88] on div "[PERSON_NAME] Feb Mar Apr [PERSON_NAME][DATE] Oct Nov [DATE] 1526 1527 1528 152…" at bounding box center [187, 88] width 72 height 16
click at [183, 169] on div "20" at bounding box center [184, 168] width 13 height 13
type input "[DATE]"
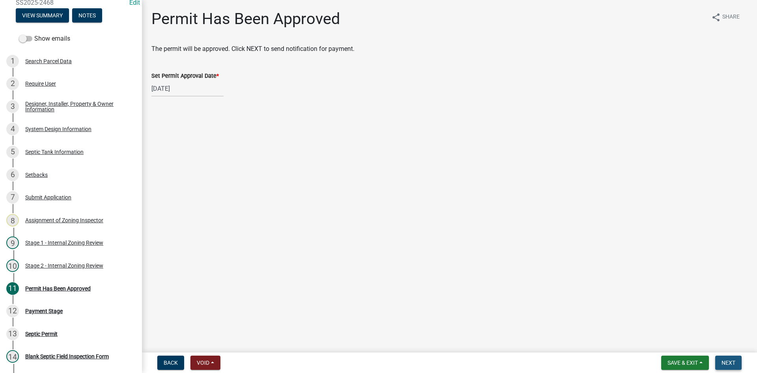
click at [733, 361] on span "Next" at bounding box center [729, 362] width 14 height 6
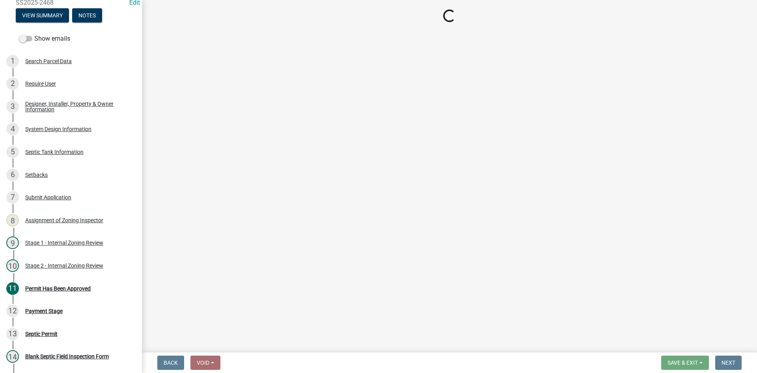
select select "3: 3"
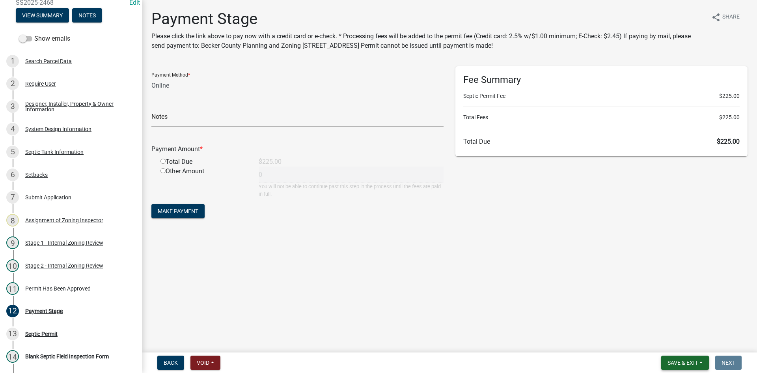
click at [668, 365] on span "Save & Exit" at bounding box center [683, 362] width 30 height 6
click at [661, 339] on button "Save & Exit" at bounding box center [677, 341] width 63 height 19
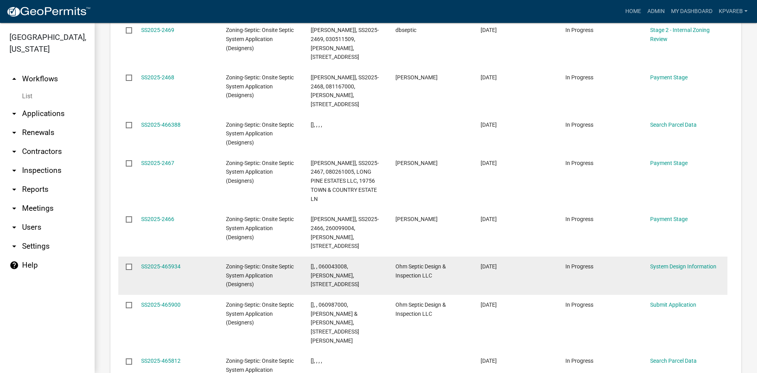
scroll to position [1025, 0]
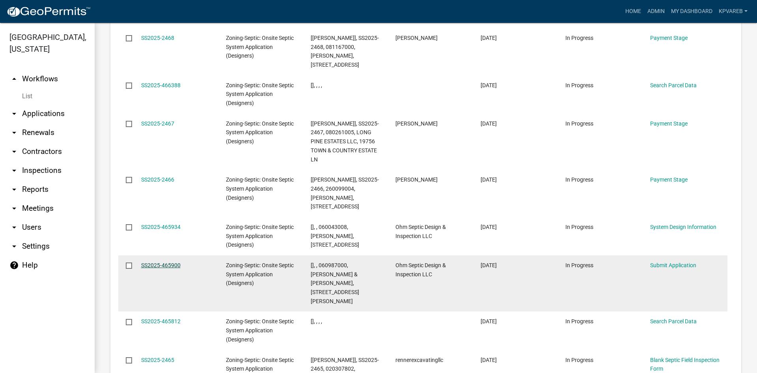
click at [167, 262] on link "SS2025-465900" at bounding box center [160, 265] width 39 height 6
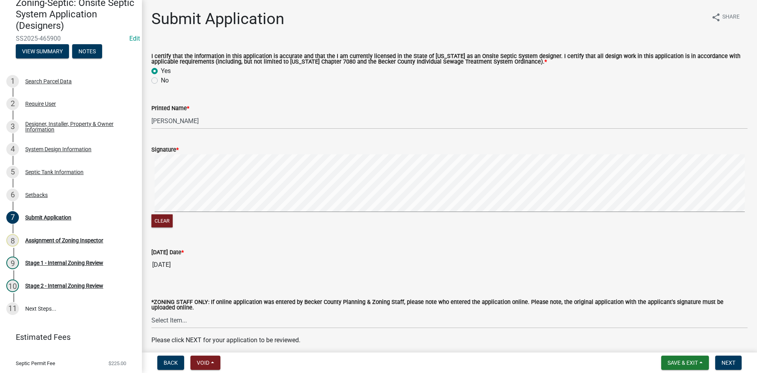
scroll to position [34, 0]
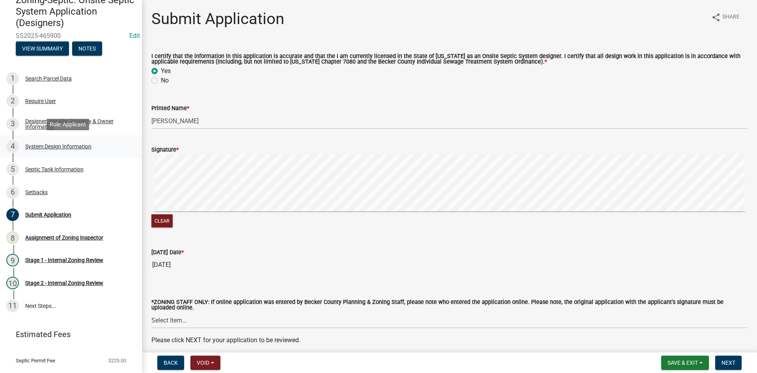
click at [94, 147] on div "4 System Design Information" at bounding box center [67, 146] width 123 height 13
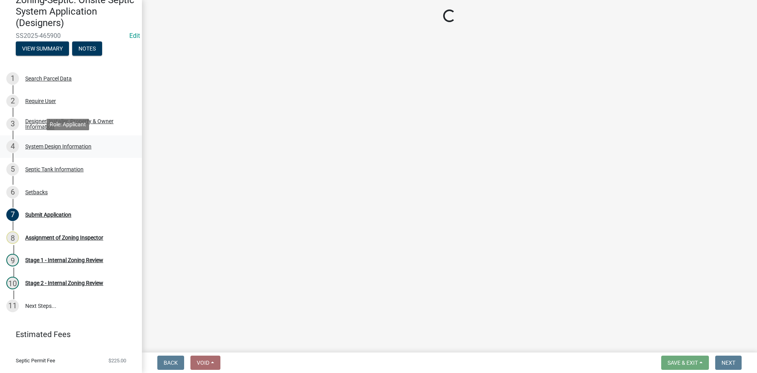
select select "8ba21533-2acf-4cc6-95e5-280e4aabd5a3"
select select "d11049ea-91d0-42ef-8f23-5bc08afa6acf"
select select "011fbff4-a41d-4a75-9bd8-71c7e6c69e0d"
select select "85fdfef2-2683-4311-b5d5-5505f6411127"
select select "bbba294c-e7e6-4483-b1a0-88fbc7e04017"
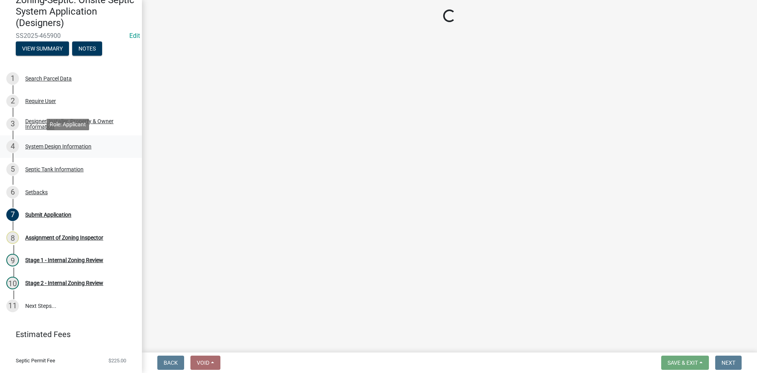
select select "1002d2f5-04ee-41f0-9277-2fadb170a736"
select select "22f42ee4-8f54-4ffd-840f-b13e29e3d3ac"
select select "f869305d-2cb1-4dd4-8e19-f65af66fecb7"
select select "1beac6bb-92f1-48fc-a43d-dd4fbc824110"
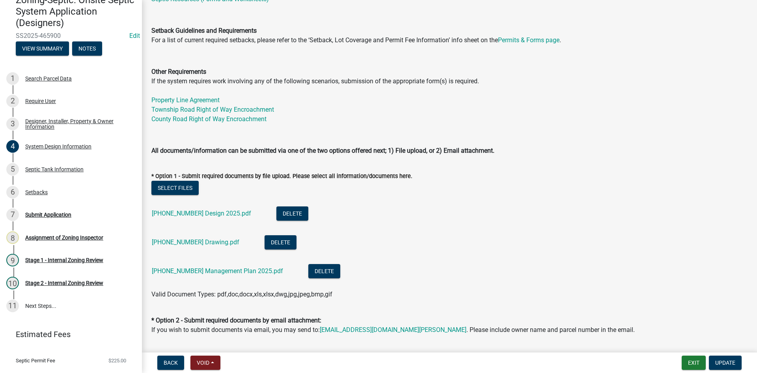
scroll to position [316, 0]
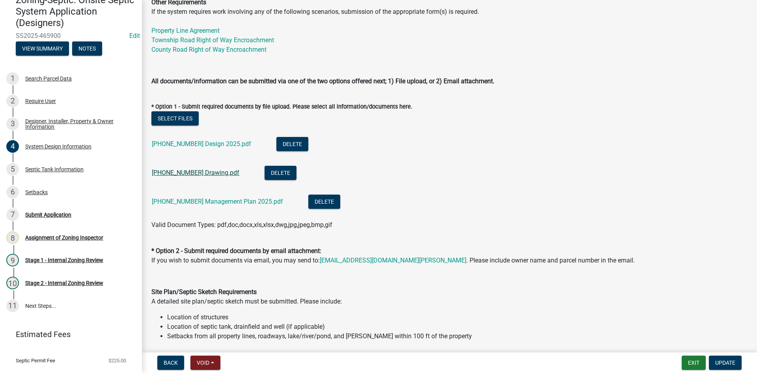
click at [204, 169] on link "[PHONE_NUMBER] Drawing.pdf" at bounding box center [196, 172] width 88 height 7
click at [207, 146] on link "[PHONE_NUMBER] Design 2025.pdf" at bounding box center [201, 143] width 99 height 7
click at [212, 200] on link "[PHONE_NUMBER] Management Plan 2025.pdf" at bounding box center [217, 201] width 131 height 7
click at [205, 169] on link "[PHONE_NUMBER] Drawing.pdf" at bounding box center [196, 172] width 88 height 7
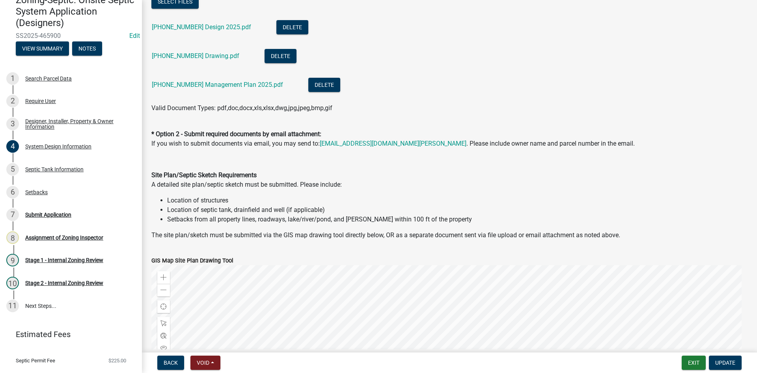
scroll to position [513, 0]
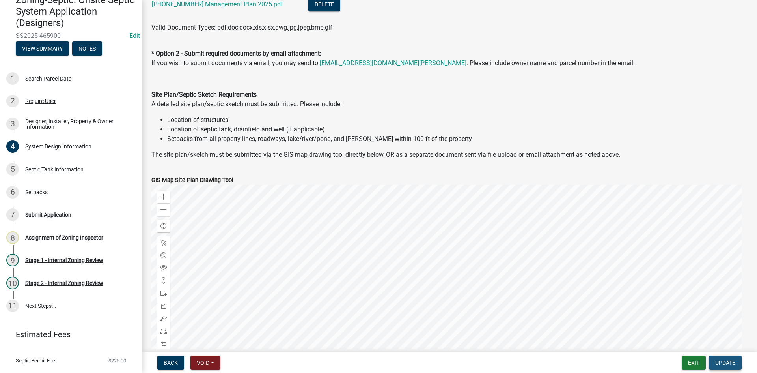
click at [728, 364] on span "Update" at bounding box center [725, 362] width 20 height 6
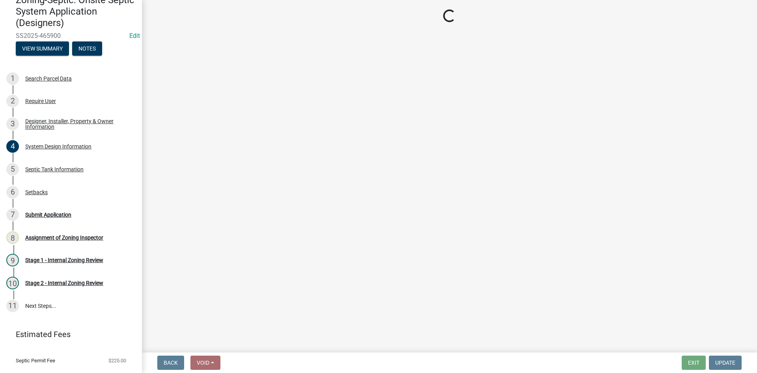
scroll to position [51, 0]
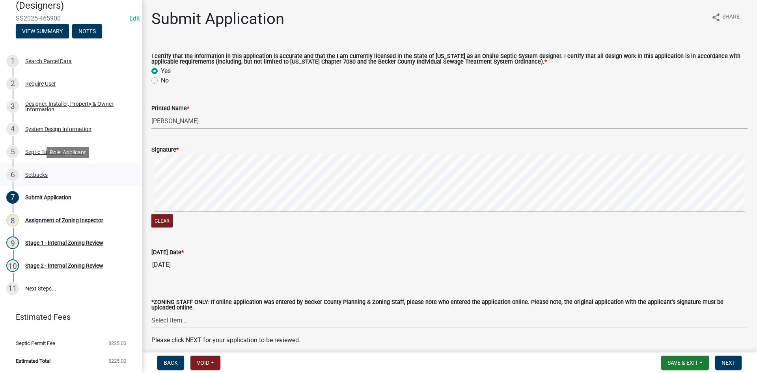
click at [40, 173] on div "Setbacks" at bounding box center [36, 175] width 22 height 6
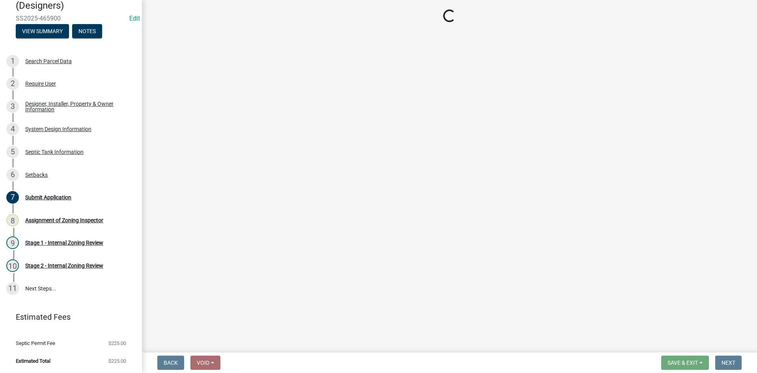
select select "c245ec0d-8d6f-4710-ab2b-b3aa70611708"
select select "a9fc5811-0769-4c6a-a90e-ec83158e7913"
select select "23044af5-43bb-4cf5-8aef-2716db2ce5fc"
select select "21af9b93-f494-48c6-91ae-235d36c6c939"
select select "a3ce498e-f8b1-44e2-889e-c4968ac74b5a"
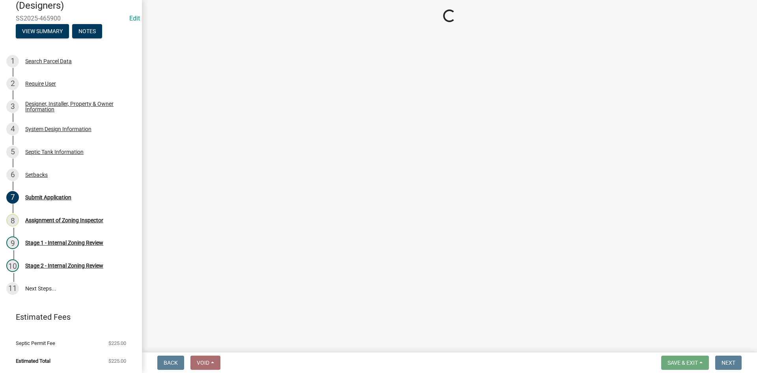
select select "8966ff84-7900-44dd-b964-2f68cb12997f"
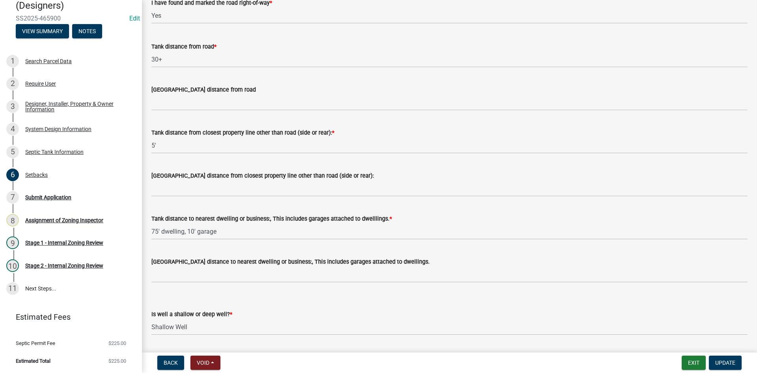
scroll to position [434, 0]
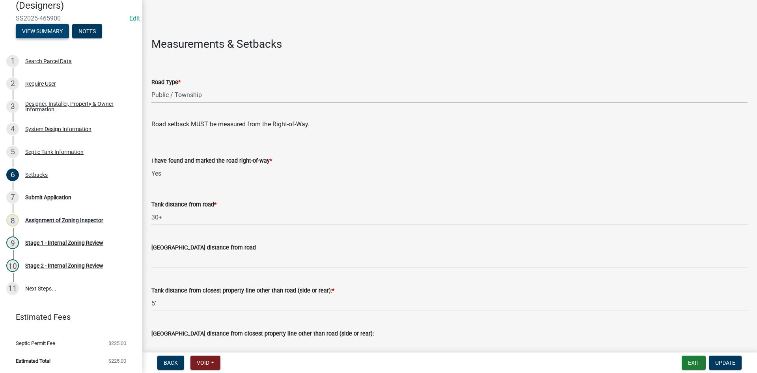
click at [50, 27] on button "View Summary" at bounding box center [42, 31] width 53 height 14
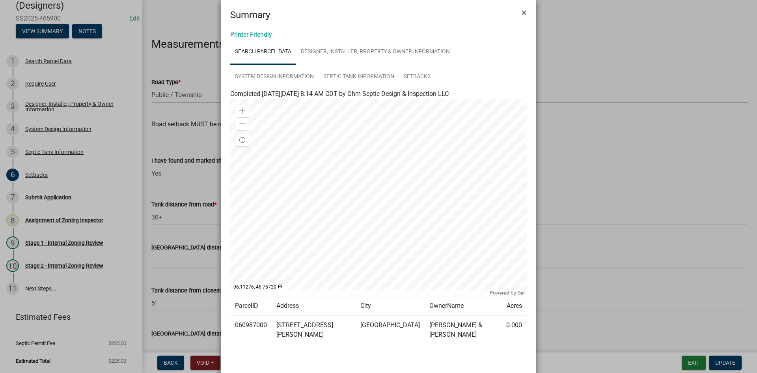
scroll to position [0, 0]
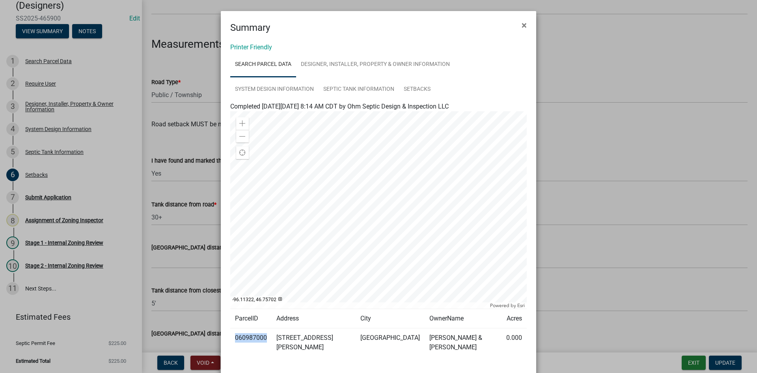
drag, startPoint x: 233, startPoint y: 337, endPoint x: 263, endPoint y: 338, distance: 29.6
click at [263, 338] on td "060987000" at bounding box center [250, 342] width 41 height 29
copy td "060987000"
drag, startPoint x: 522, startPoint y: 22, endPoint x: 526, endPoint y: 23, distance: 4.5
click at [522, 22] on span "×" at bounding box center [524, 25] width 5 height 11
